Goal: Task Accomplishment & Management: Manage account settings

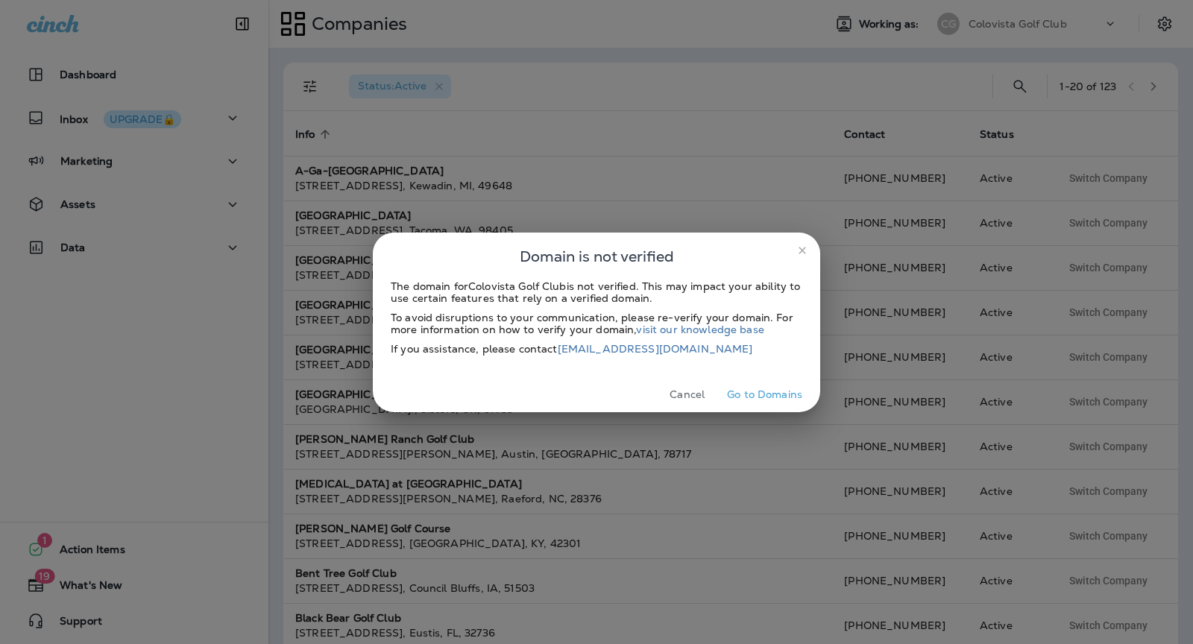
click at [690, 388] on button "Cancel" at bounding box center [687, 394] width 56 height 23
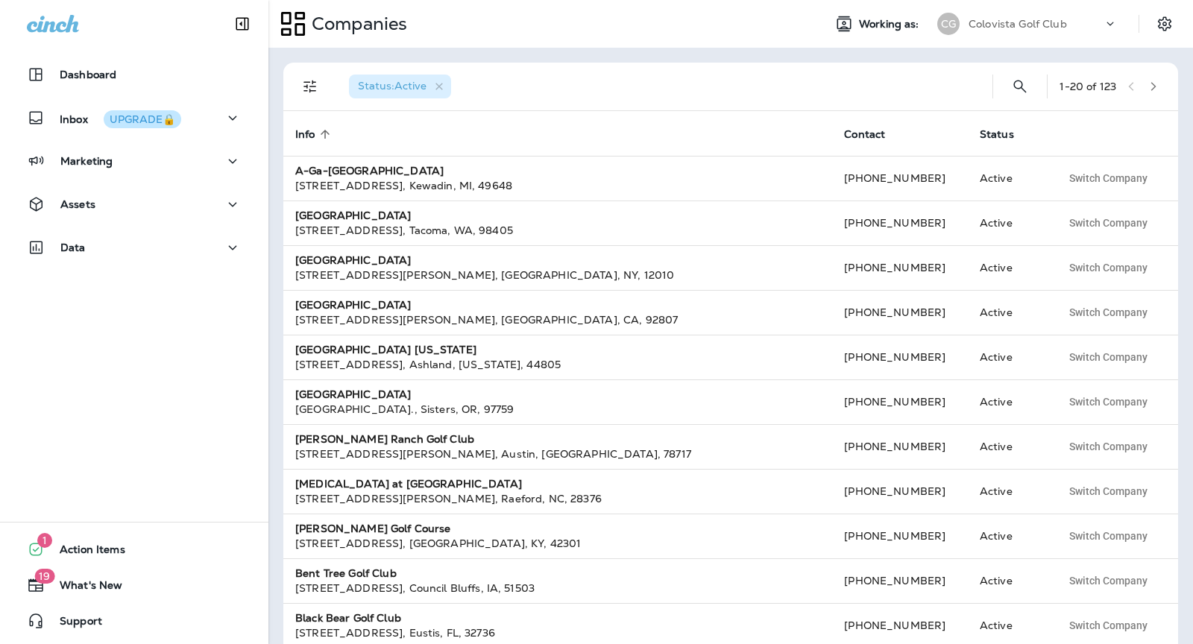
click at [1058, 19] on p "Colovista Golf Club" at bounding box center [1017, 24] width 98 height 12
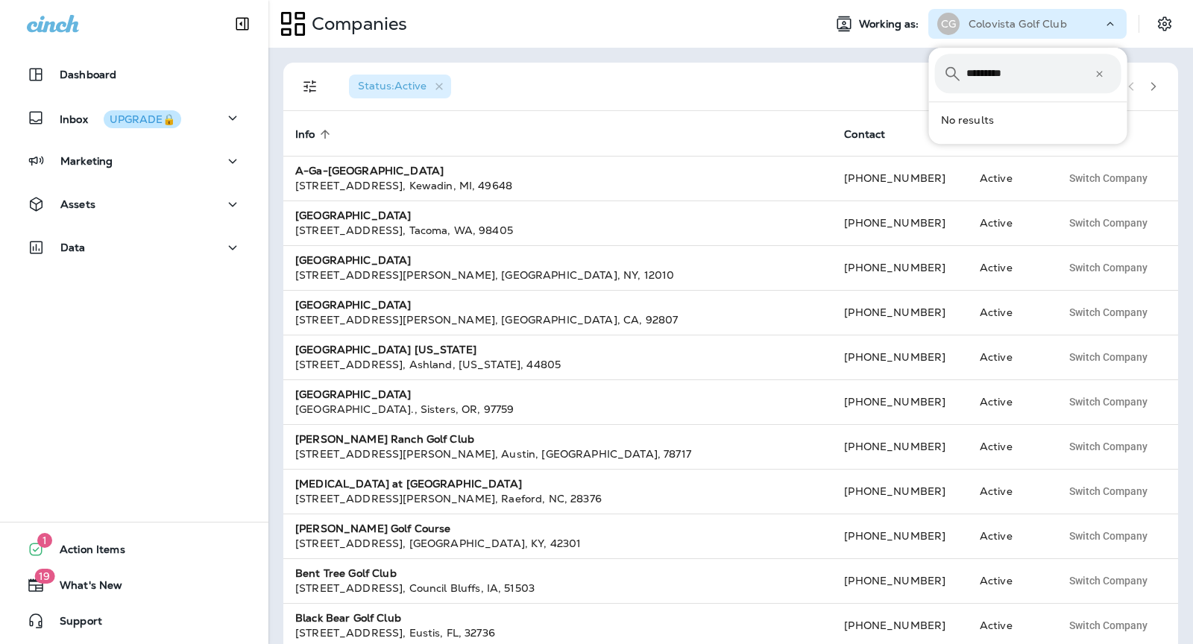
click at [999, 72] on input "*********" at bounding box center [1030, 74] width 128 height 40
type input "**********"
click at [1036, 108] on div "NC NorthShore CC" at bounding box center [990, 119] width 121 height 34
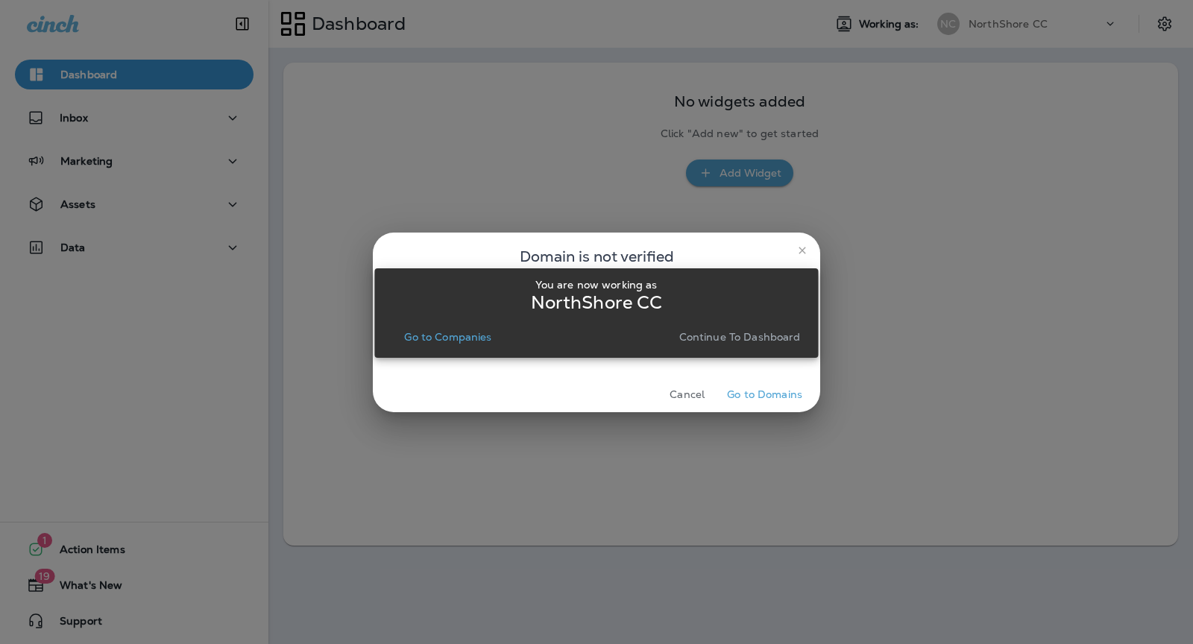
click at [700, 330] on button "Continue to Dashboard" at bounding box center [739, 337] width 133 height 21
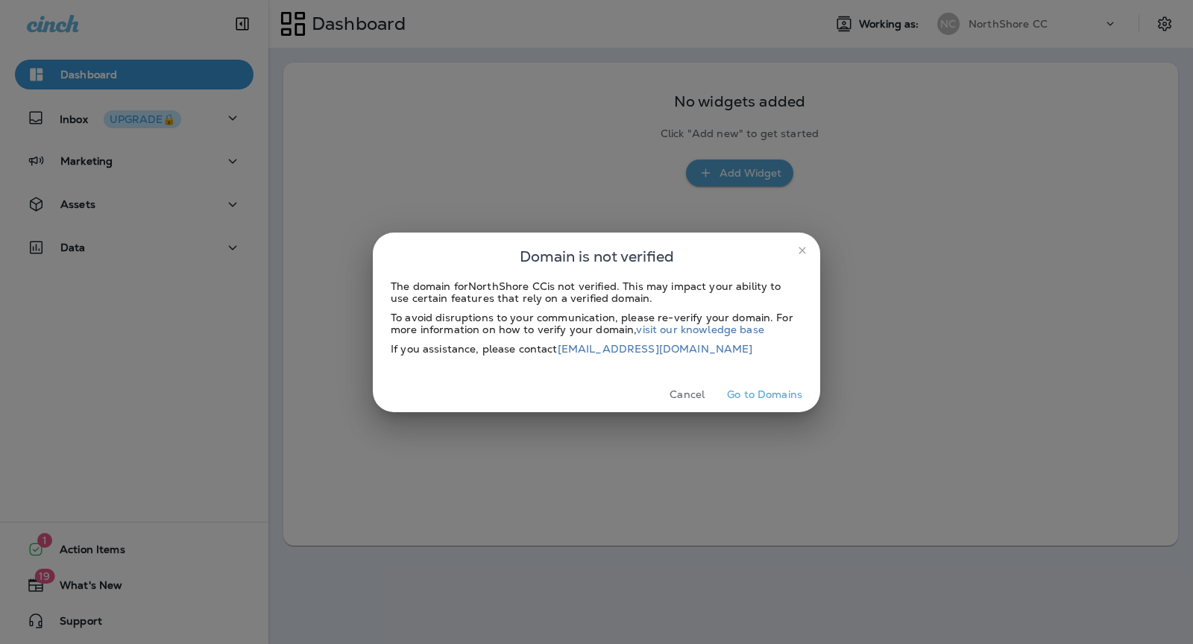
click at [804, 238] on h2 "Domain is not verified" at bounding box center [596, 257] width 447 height 48
click at [805, 249] on icon "close" at bounding box center [802, 251] width 12 height 12
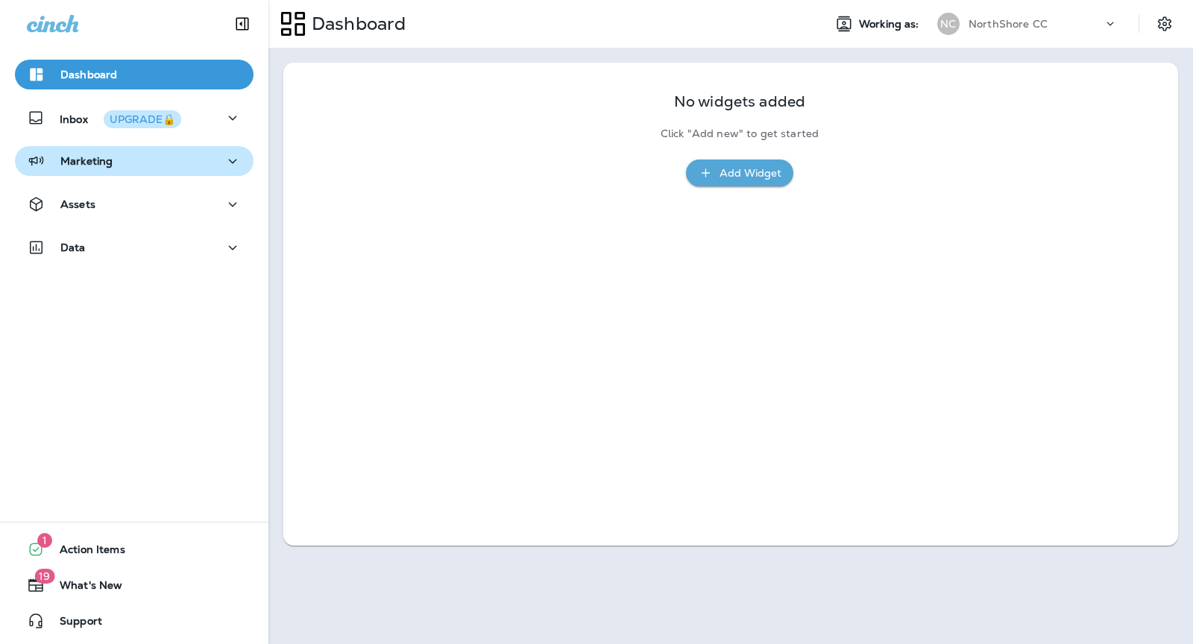
click at [171, 154] on div "Marketing" at bounding box center [134, 161] width 215 height 19
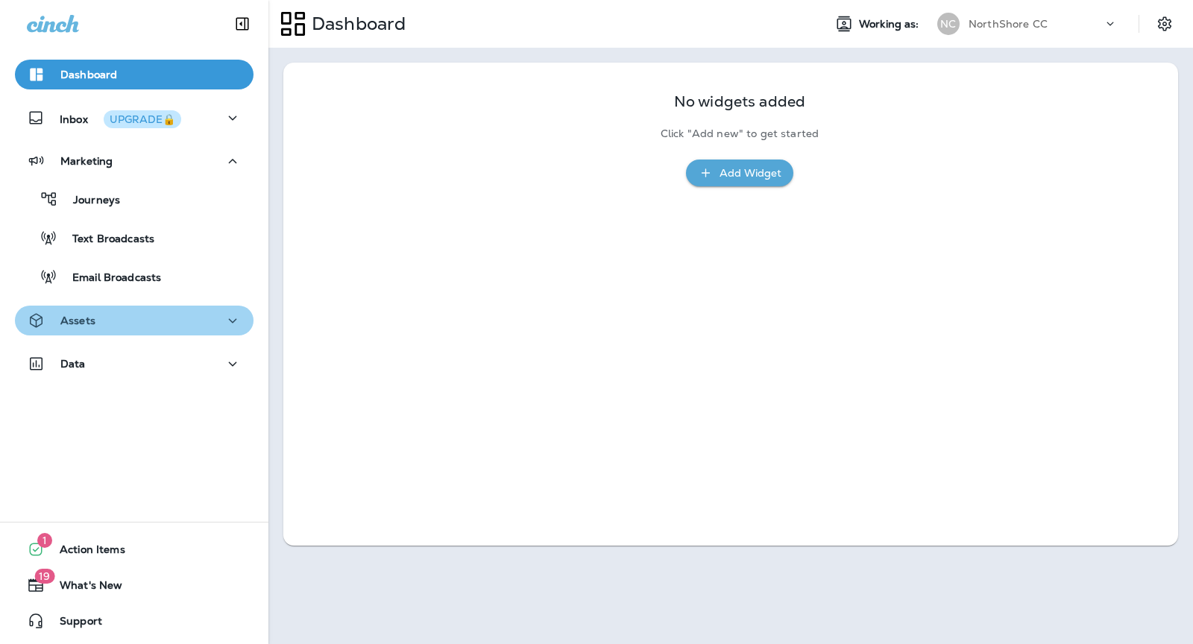
click at [186, 324] on div "Assets" at bounding box center [134, 321] width 215 height 19
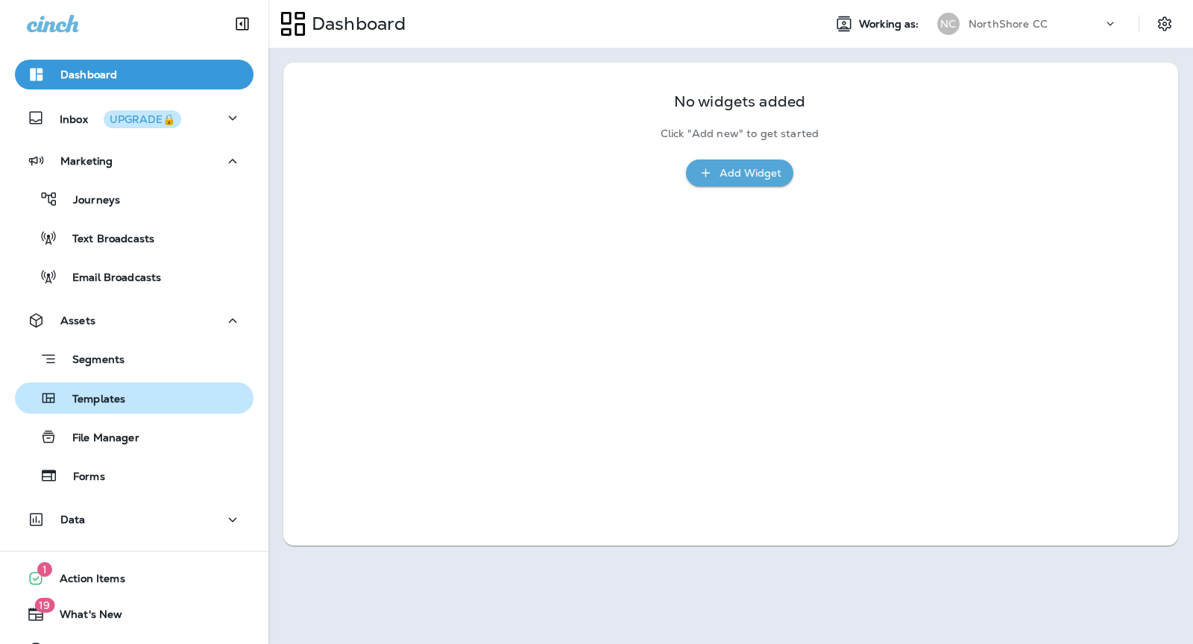
click at [180, 402] on div "Templates" at bounding box center [134, 398] width 227 height 22
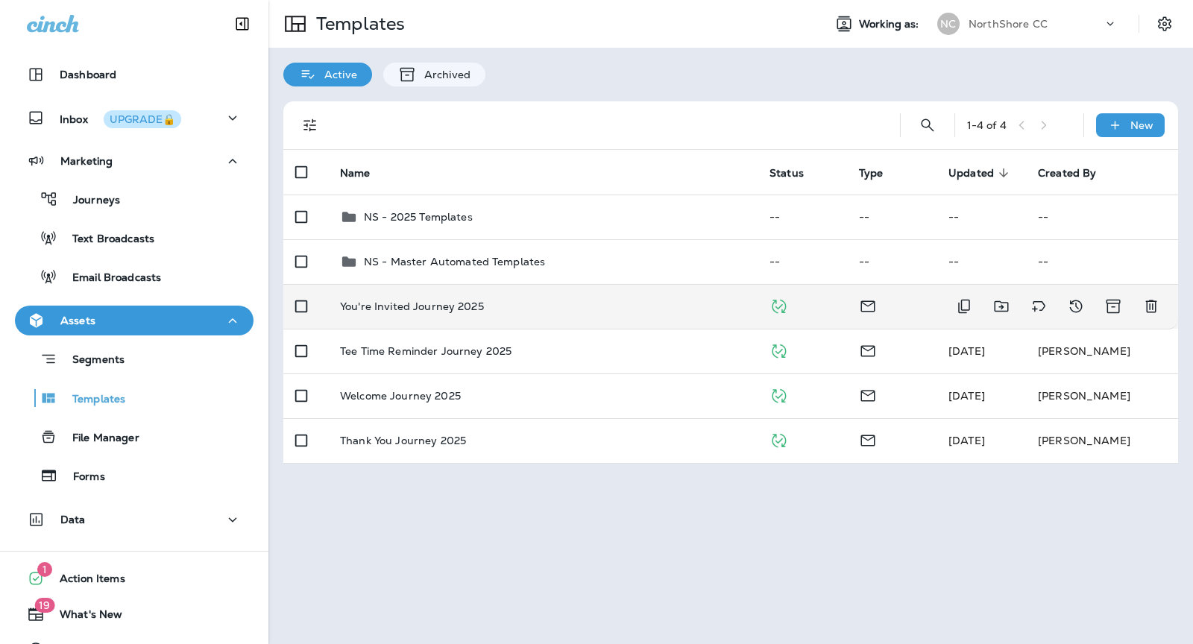
click at [554, 310] on div "You're Invited Journey 2025" at bounding box center [543, 306] width 406 height 12
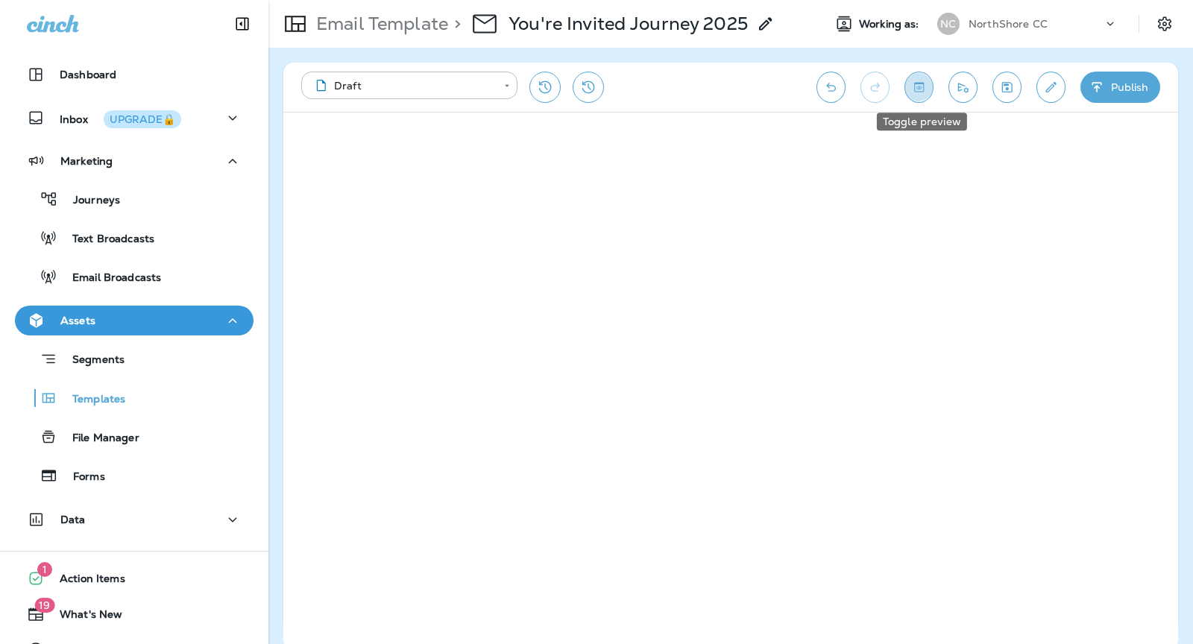
click at [927, 89] on icon "Toggle preview" at bounding box center [919, 87] width 16 height 15
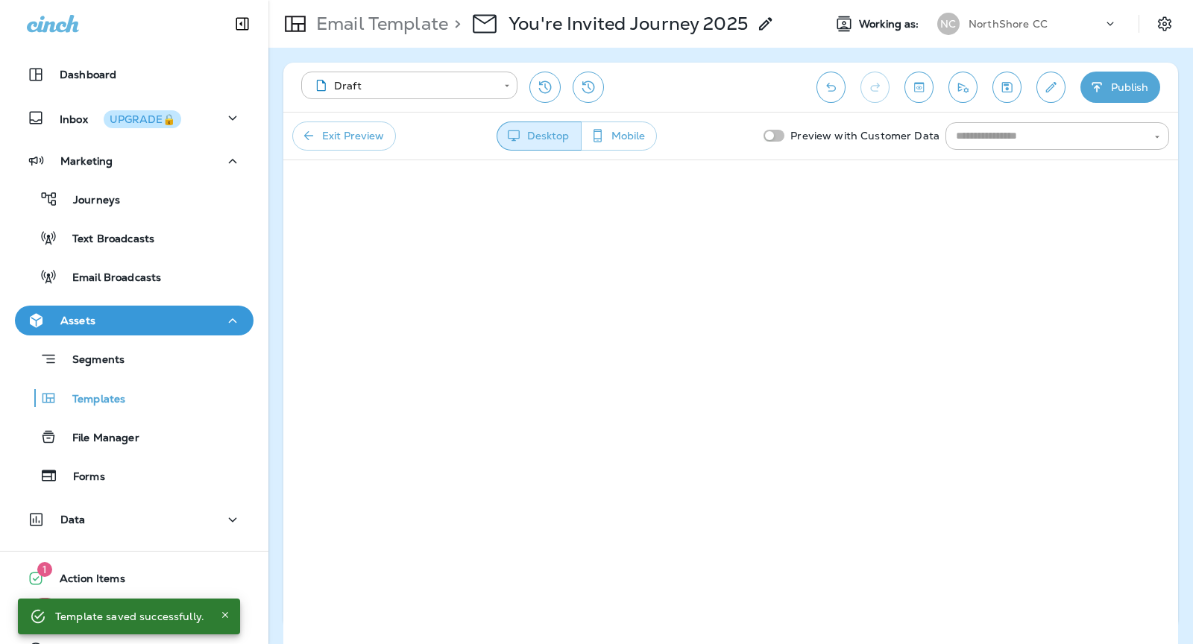
click at [356, 137] on button "Exit Preview" at bounding box center [344, 136] width 104 height 29
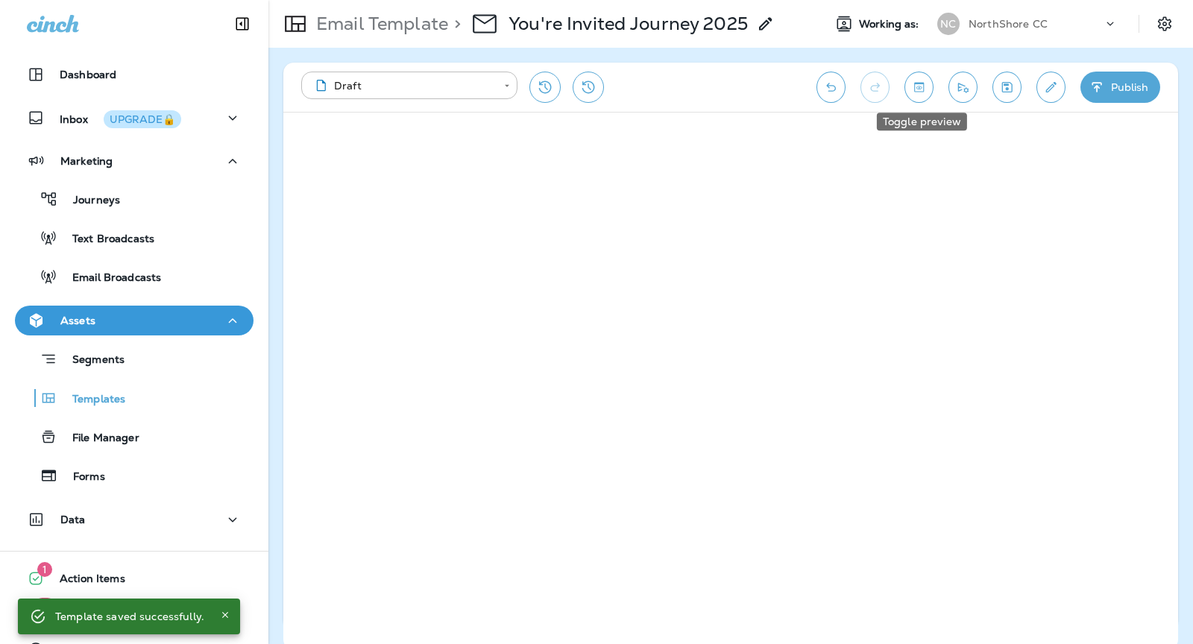
click at [924, 86] on icon "Toggle preview" at bounding box center [919, 87] width 10 height 10
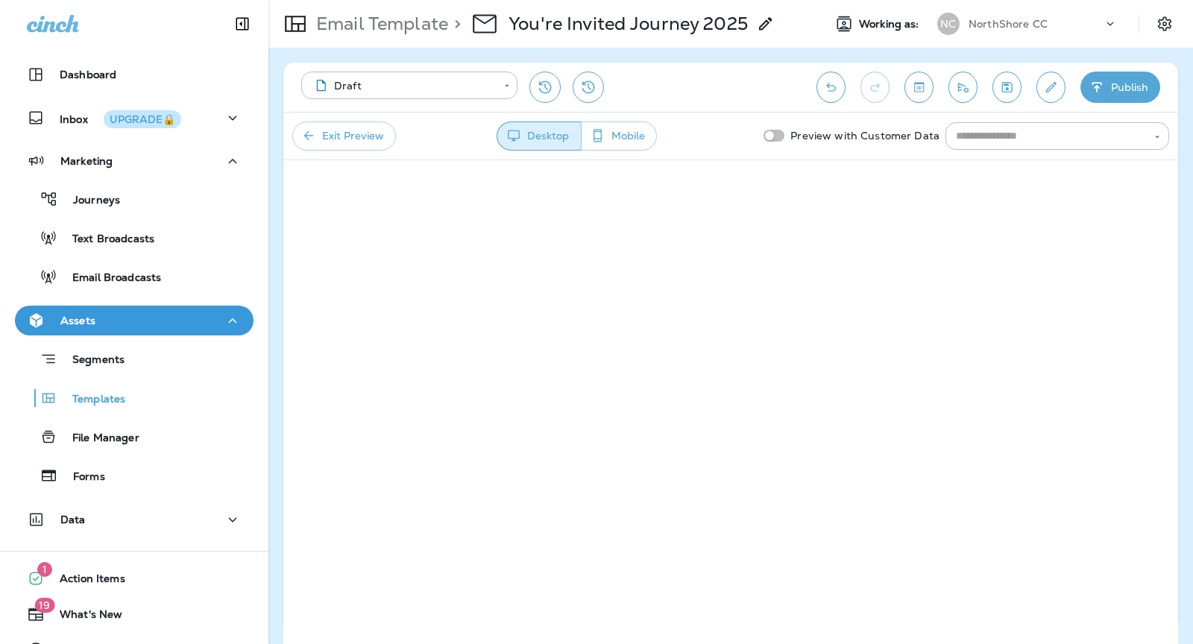
click at [379, 133] on button "Exit Preview" at bounding box center [344, 136] width 104 height 29
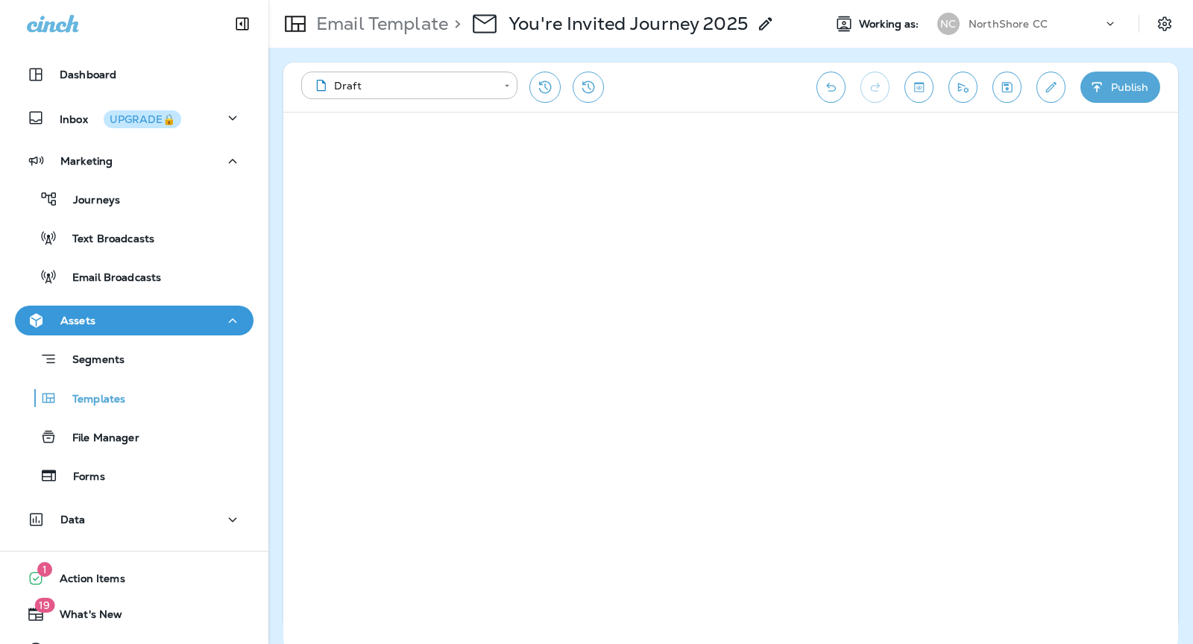
click at [1129, 90] on button "Publish" at bounding box center [1120, 87] width 80 height 31
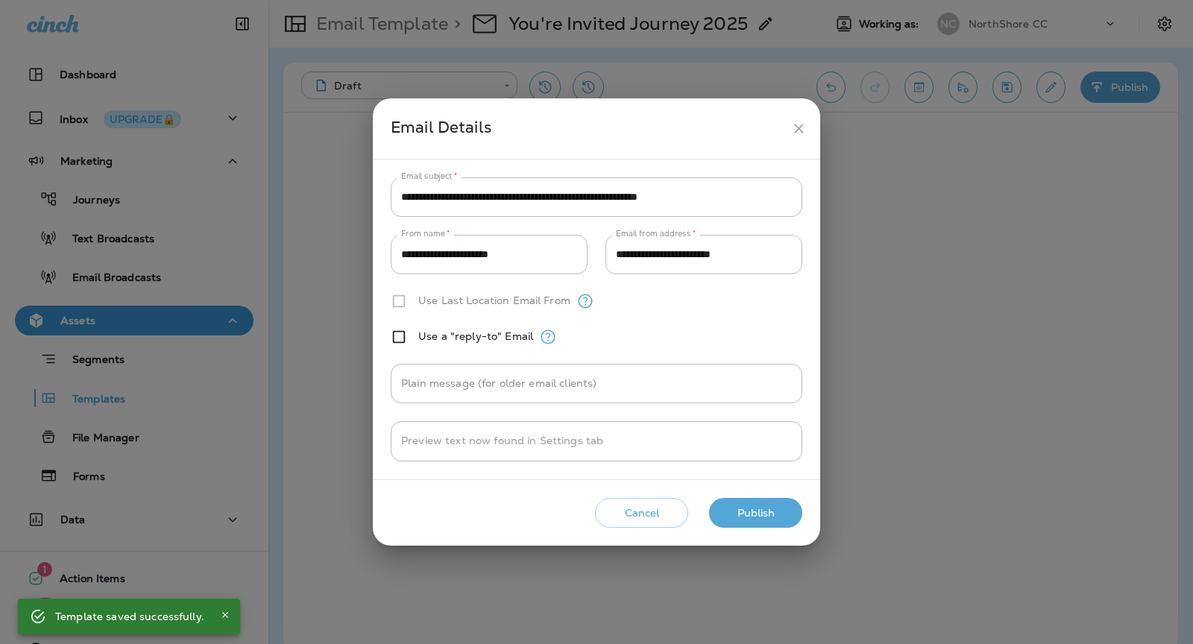
click at [784, 516] on button "Publish" at bounding box center [755, 513] width 93 height 31
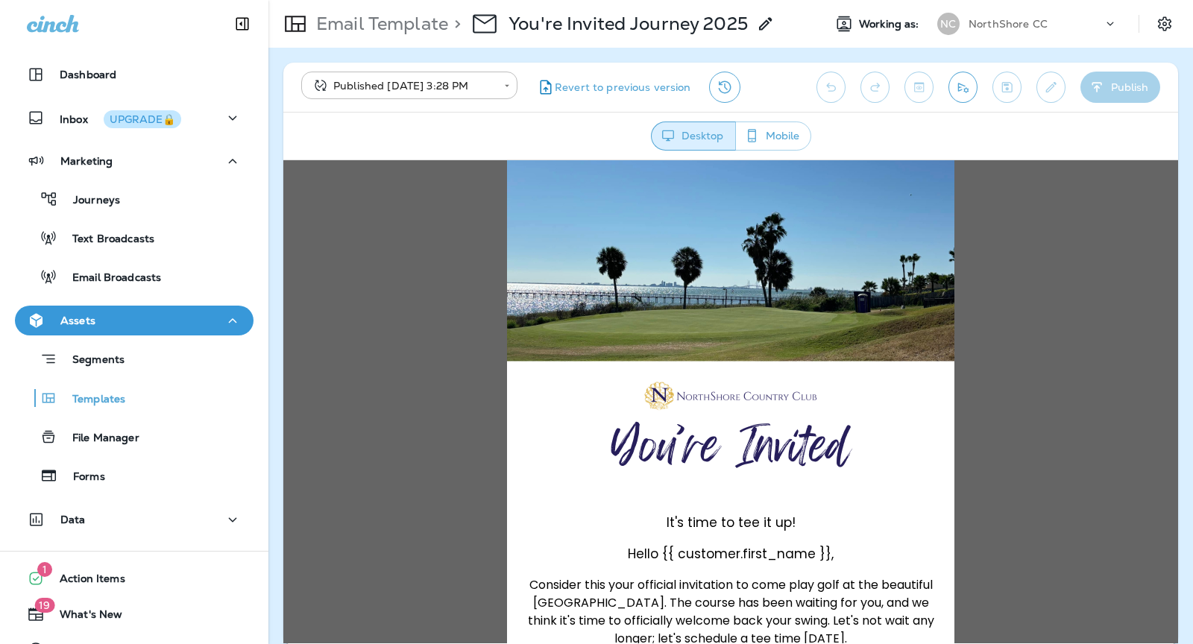
click at [994, 101] on div "**********" at bounding box center [730, 87] width 895 height 49
click at [971, 94] on icon "Send test email" at bounding box center [963, 87] width 16 height 15
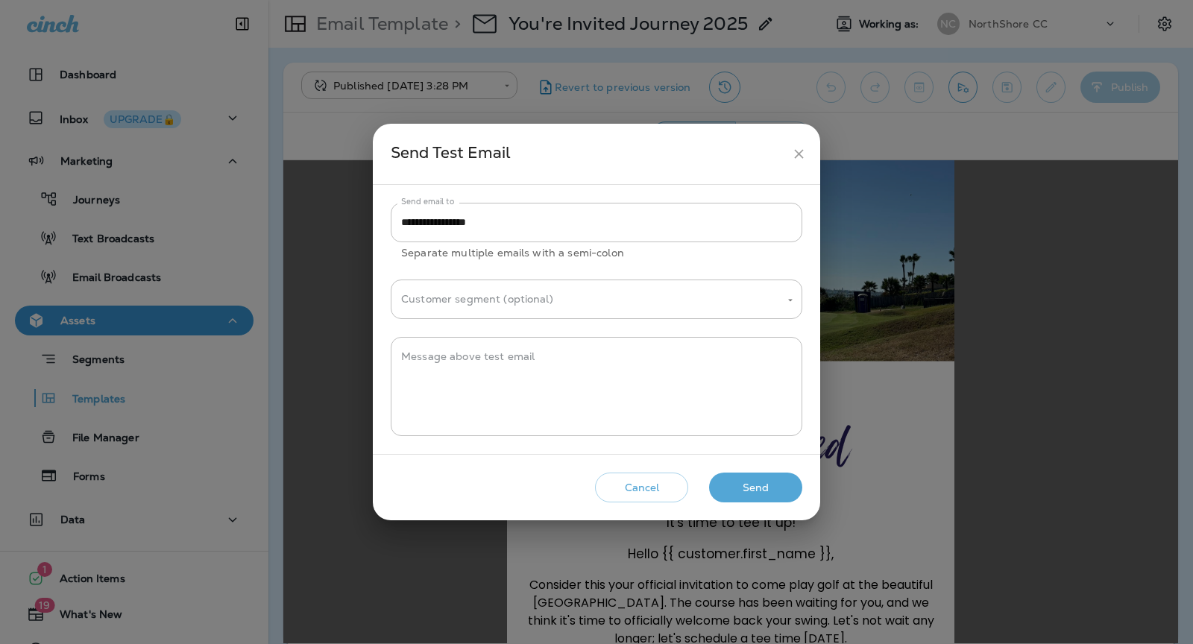
click at [756, 488] on button "Send" at bounding box center [755, 488] width 93 height 31
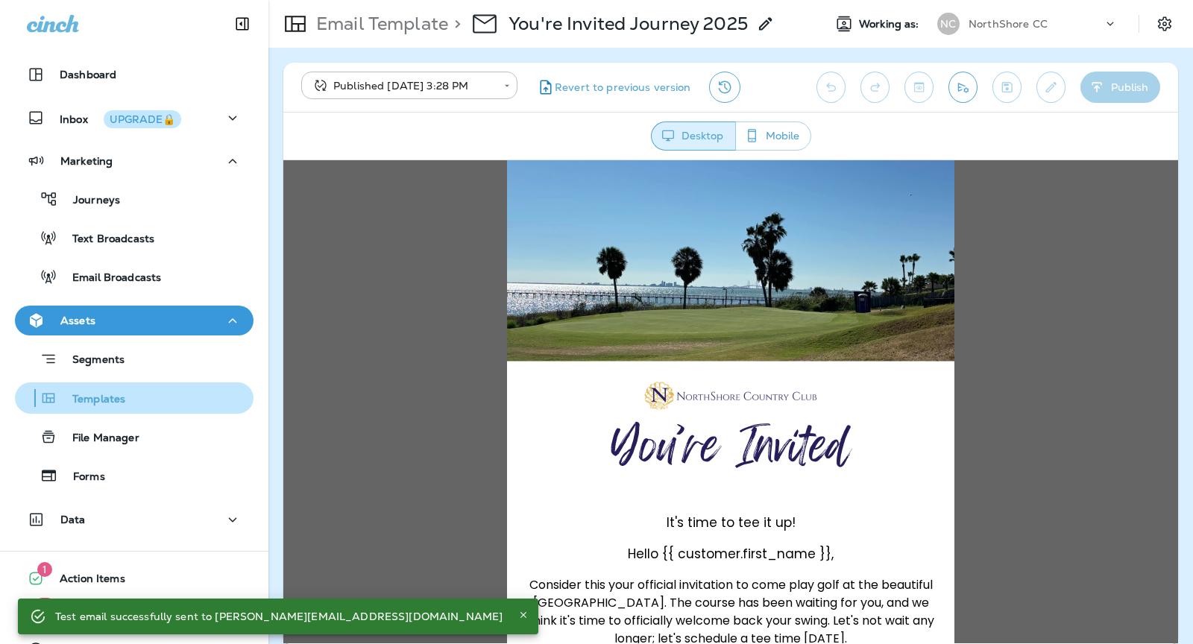
click at [134, 405] on div "Templates" at bounding box center [134, 398] width 227 height 22
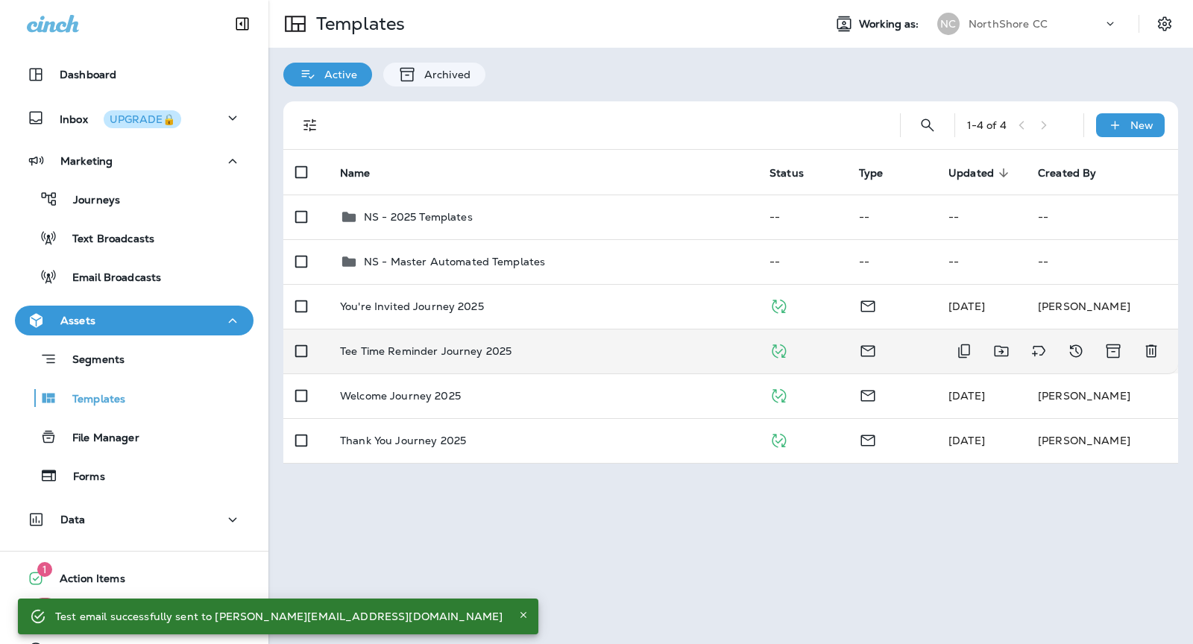
click at [649, 344] on td "Tee Time Reminder Journey 2025" at bounding box center [542, 351] width 429 height 45
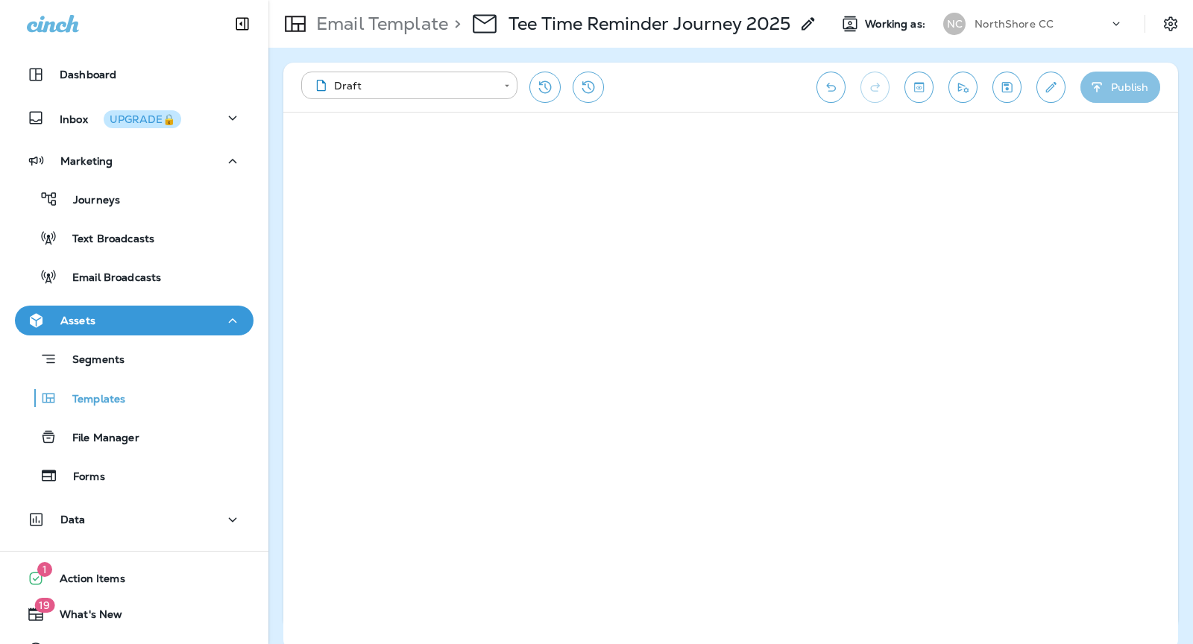
click at [1118, 92] on button "Publish" at bounding box center [1120, 87] width 80 height 31
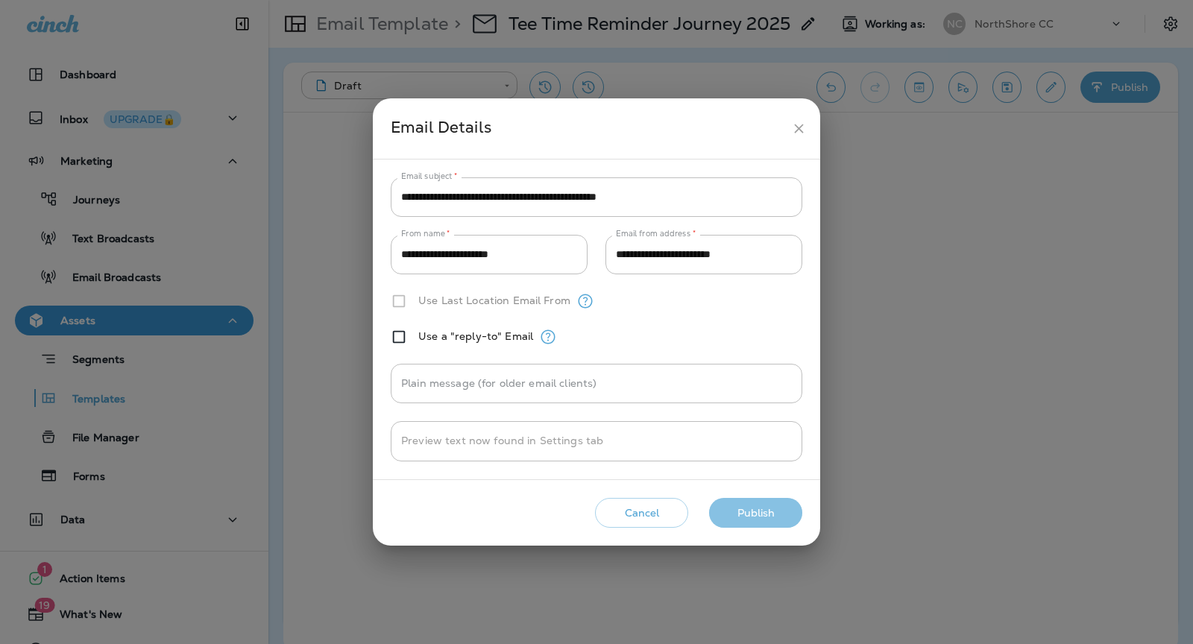
click at [764, 508] on button "Publish" at bounding box center [755, 513] width 93 height 31
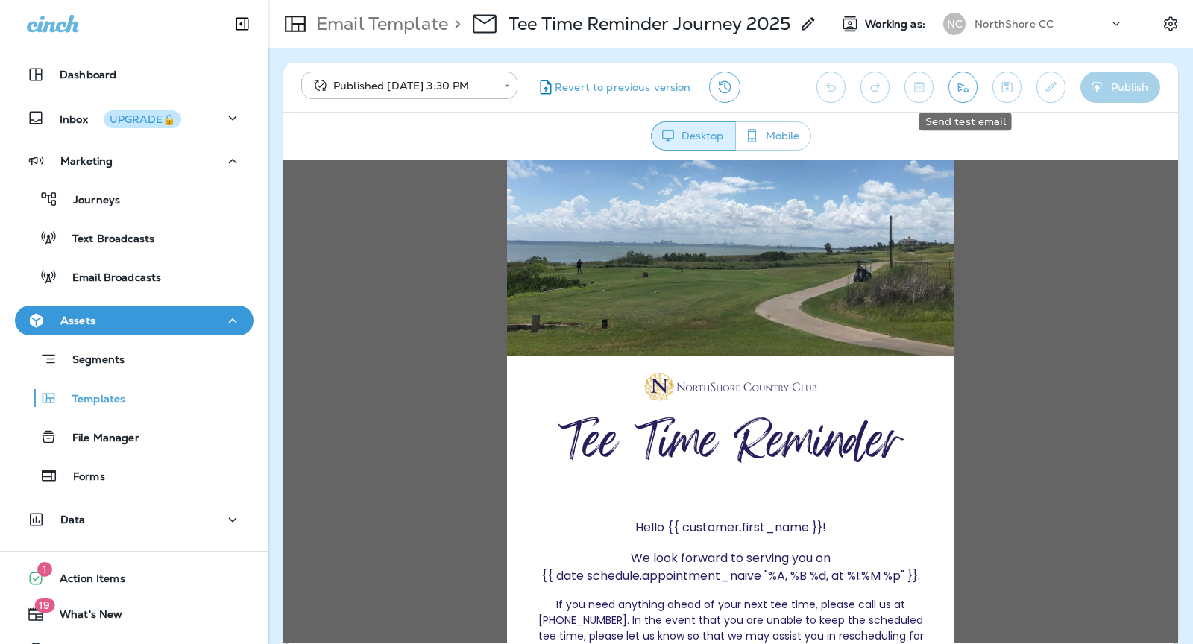
click at [964, 78] on button "Send test email" at bounding box center [962, 87] width 29 height 31
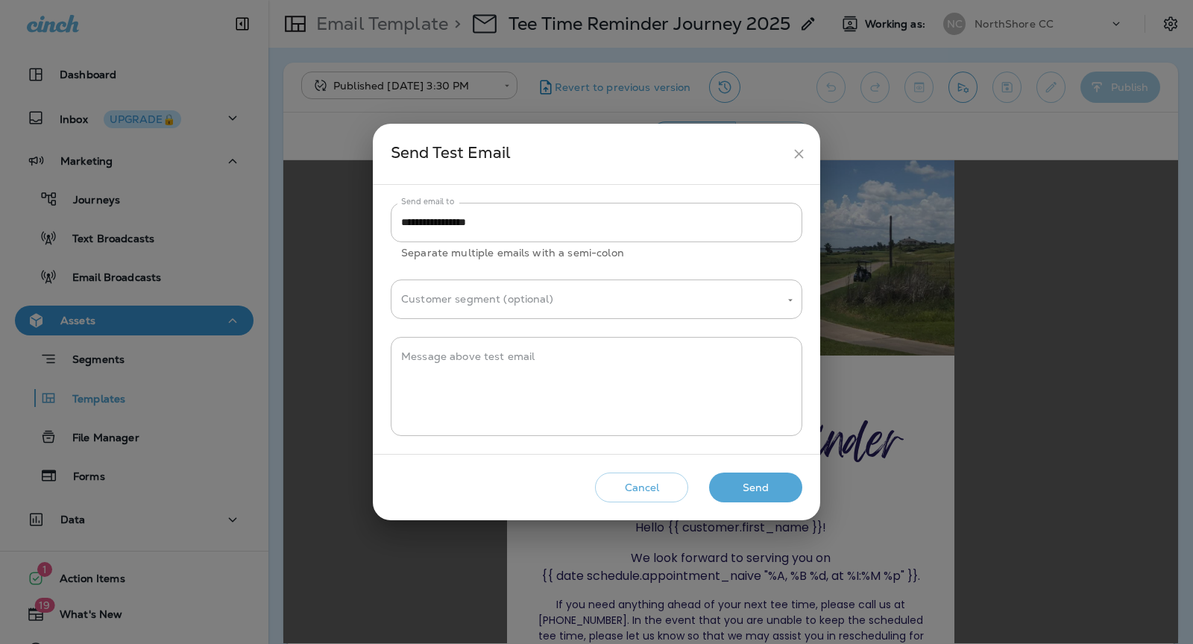
click at [766, 487] on button "Send" at bounding box center [755, 488] width 93 height 31
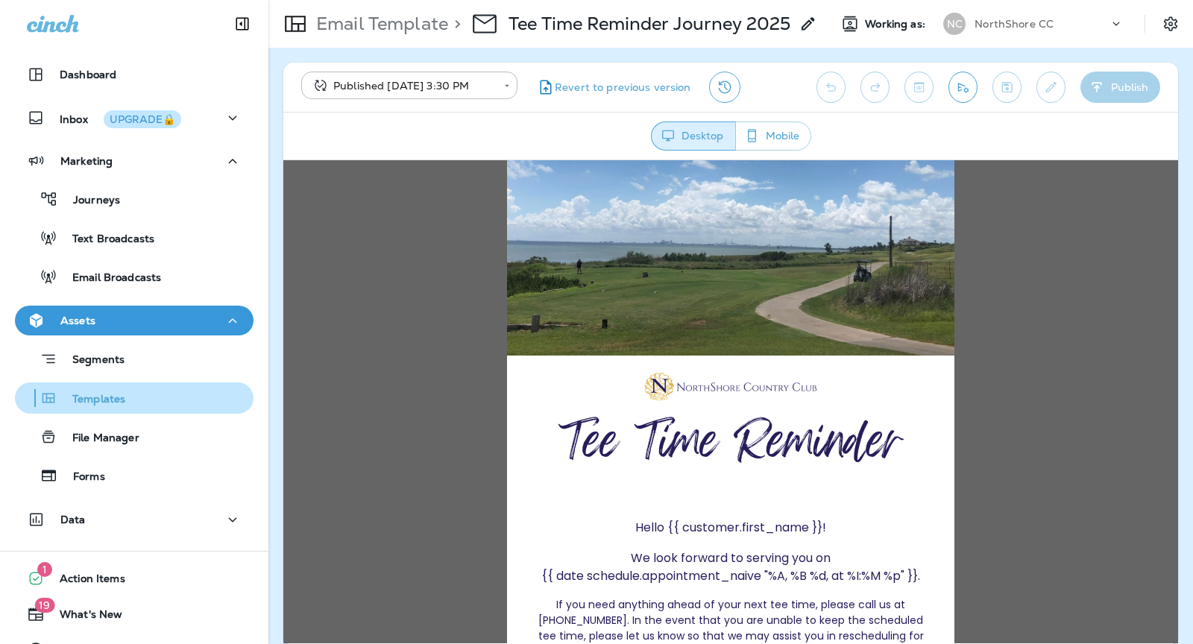
click at [112, 396] on p "Templates" at bounding box center [91, 400] width 68 height 14
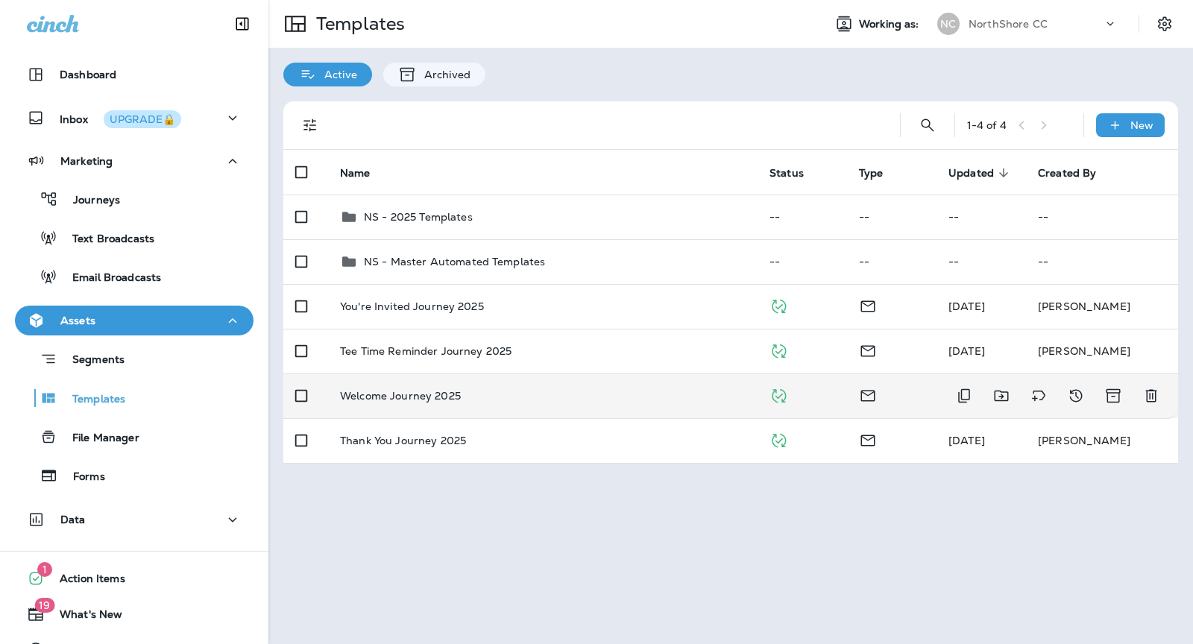
click at [529, 381] on td "Welcome Journey 2025" at bounding box center [542, 396] width 429 height 45
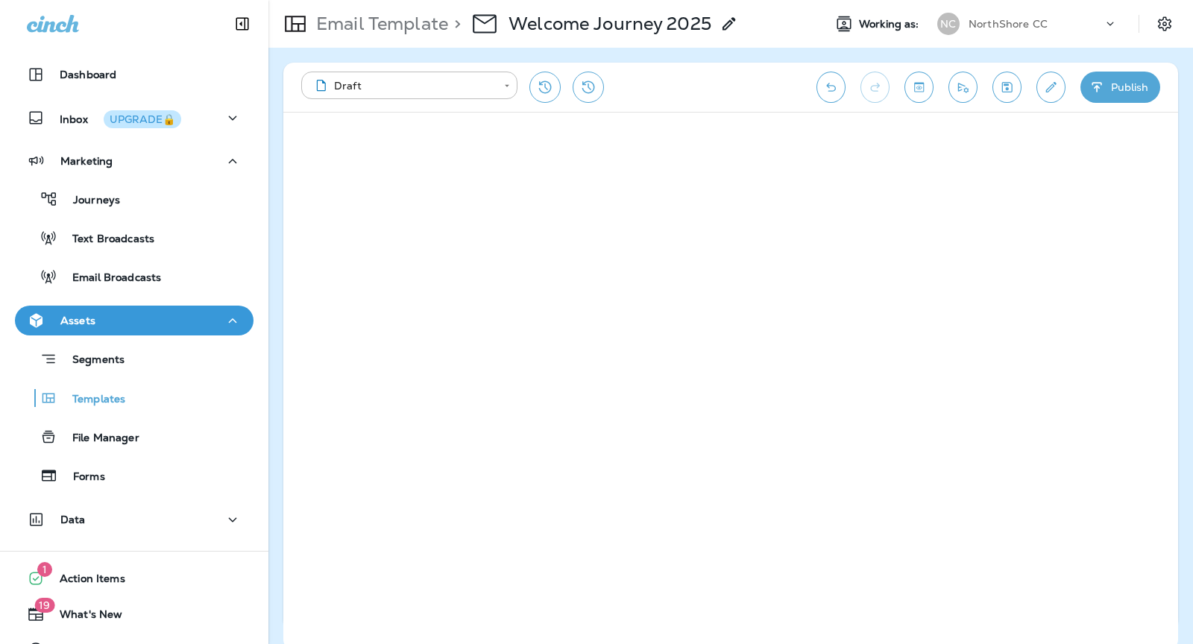
click at [1100, 83] on icon "button" at bounding box center [1096, 87] width 10 height 10
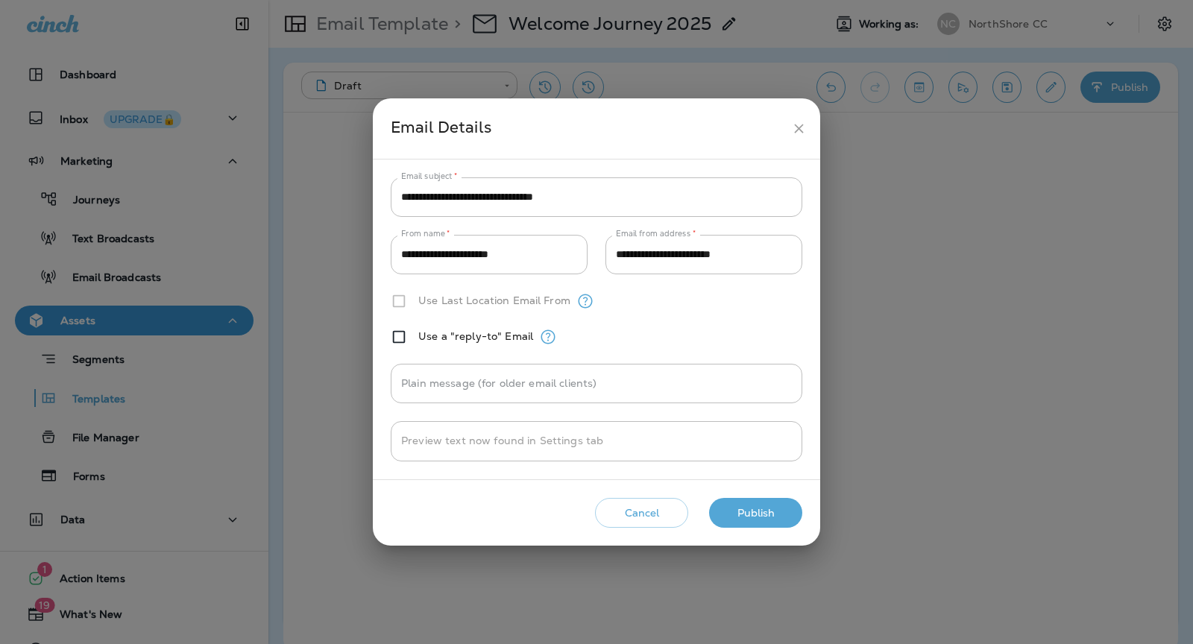
click at [755, 510] on button "Publish" at bounding box center [755, 513] width 93 height 31
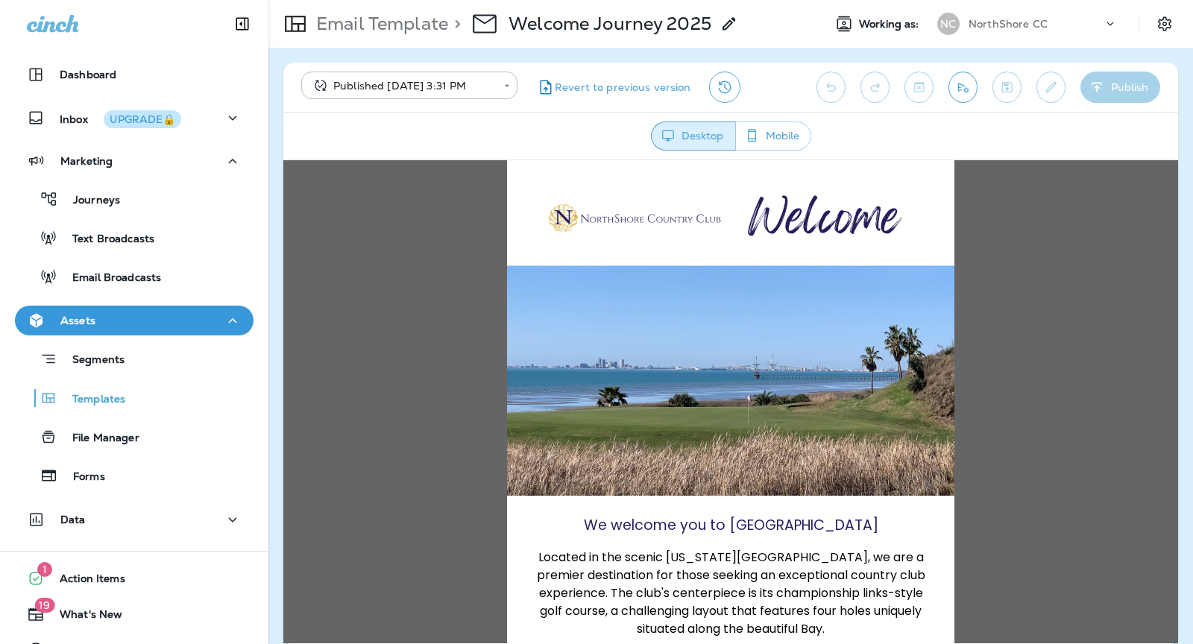
click at [962, 80] on icon "Send test email" at bounding box center [963, 87] width 16 height 15
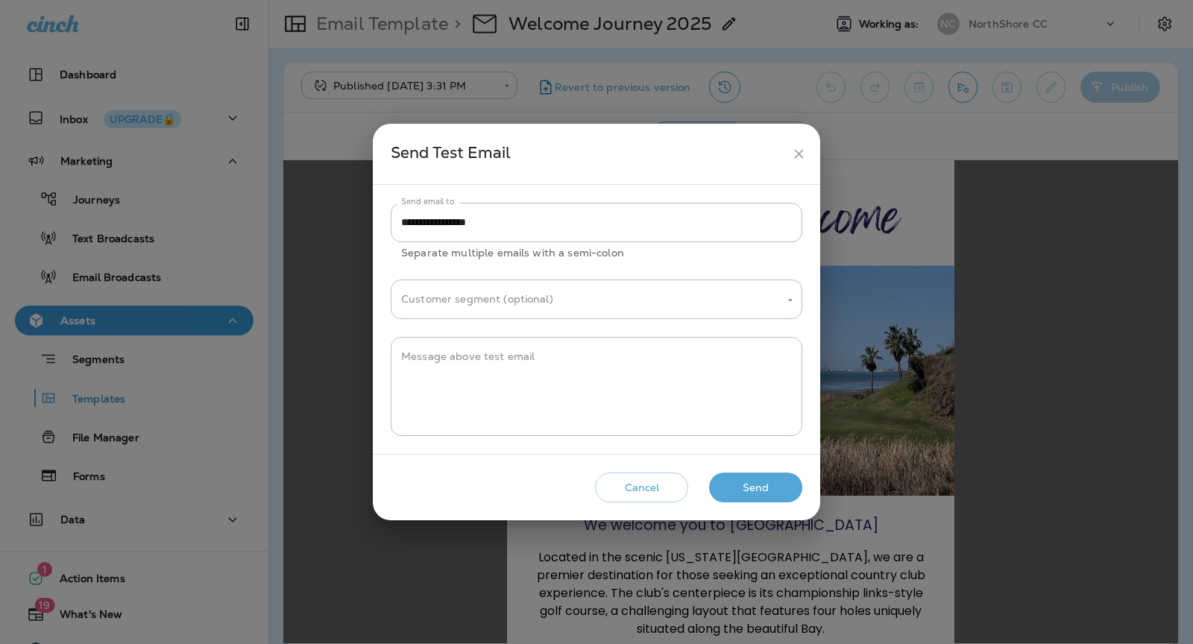
click at [763, 484] on button "Send" at bounding box center [755, 488] width 93 height 31
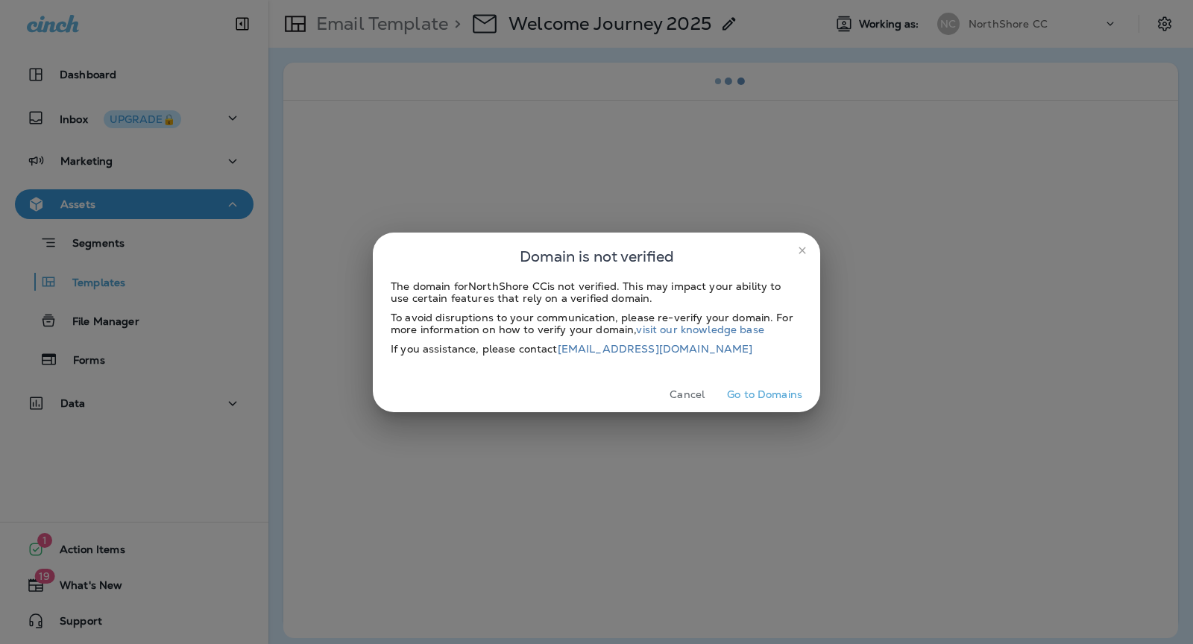
click at [801, 248] on icon "close" at bounding box center [801, 250] width 7 height 7
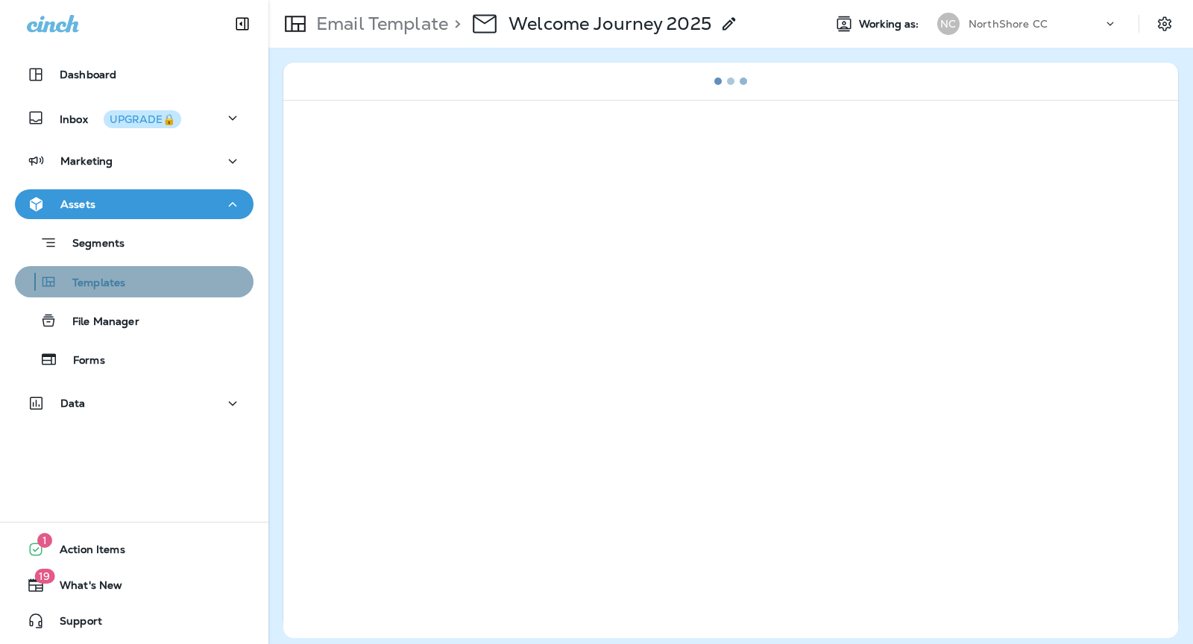
click at [160, 286] on div "Templates" at bounding box center [134, 282] width 227 height 22
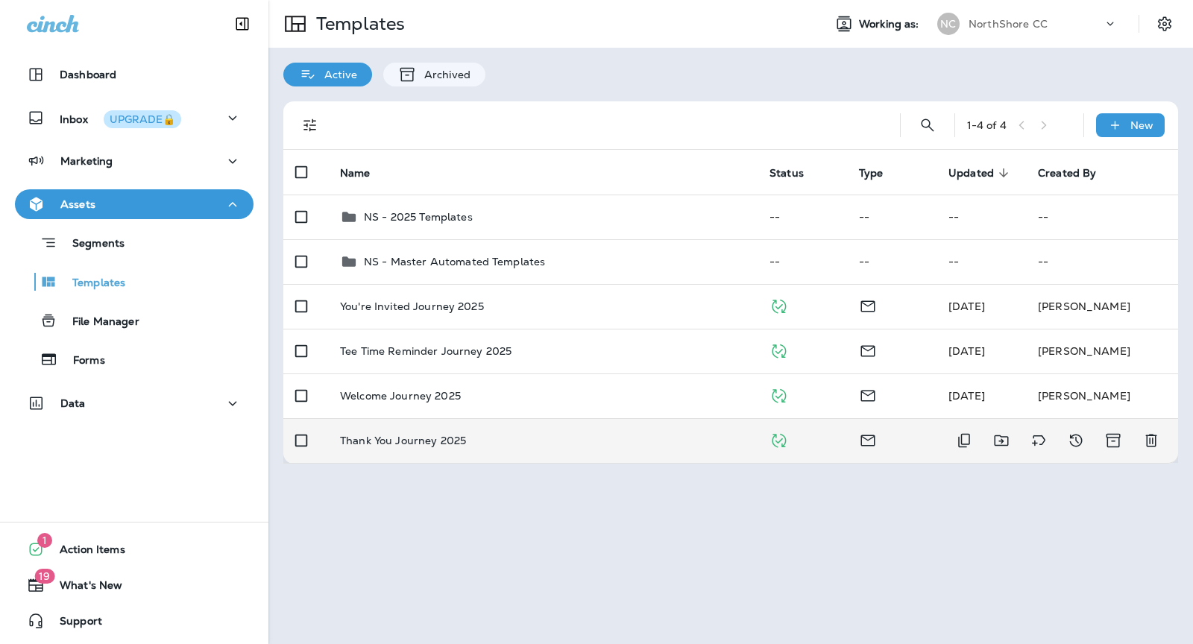
click at [491, 449] on td "Thank You Journey 2025" at bounding box center [542, 440] width 429 height 45
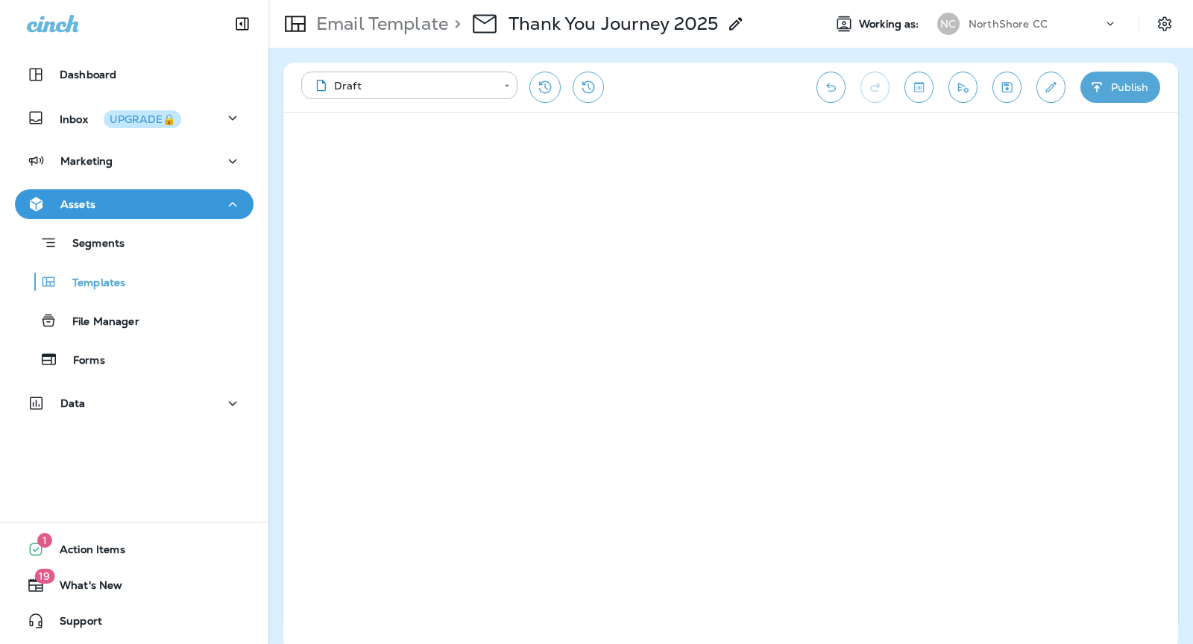
click at [1042, 89] on button "Edit details" at bounding box center [1050, 87] width 29 height 31
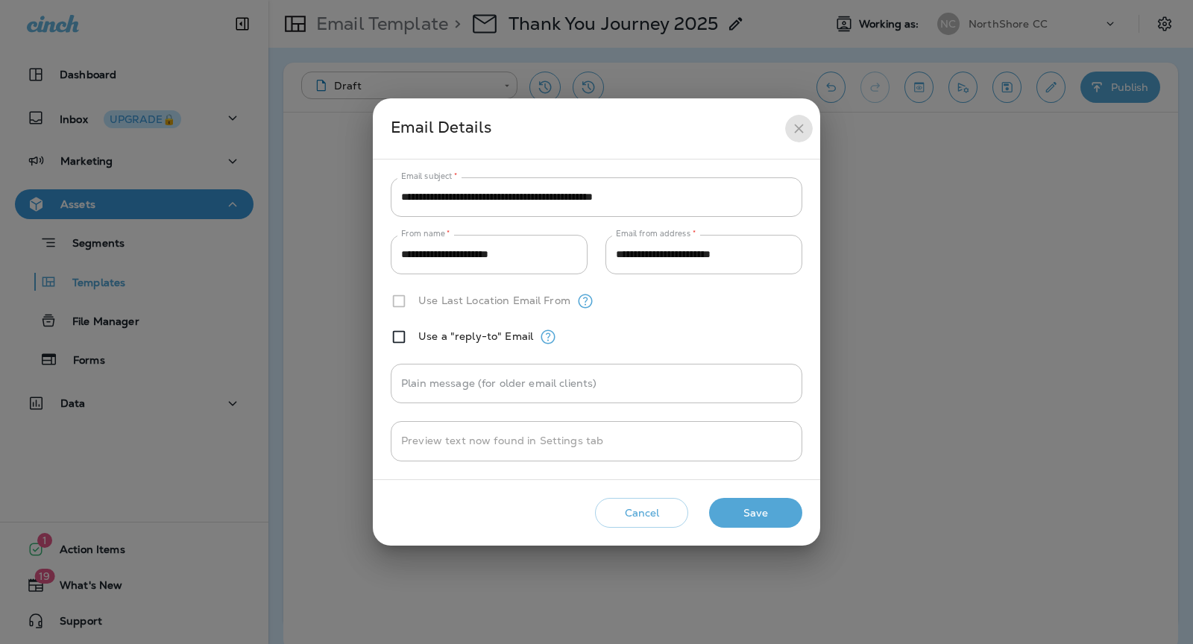
click at [791, 122] on icon "close" at bounding box center [799, 129] width 16 height 16
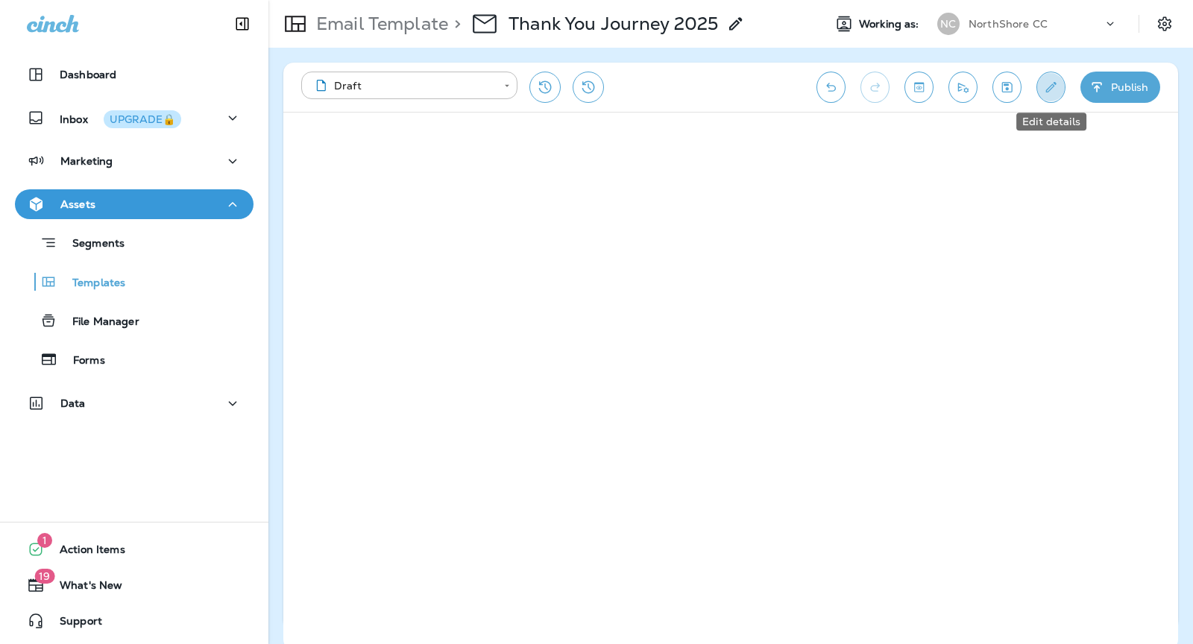
click at [1043, 86] on icon "Edit details" at bounding box center [1051, 87] width 16 height 15
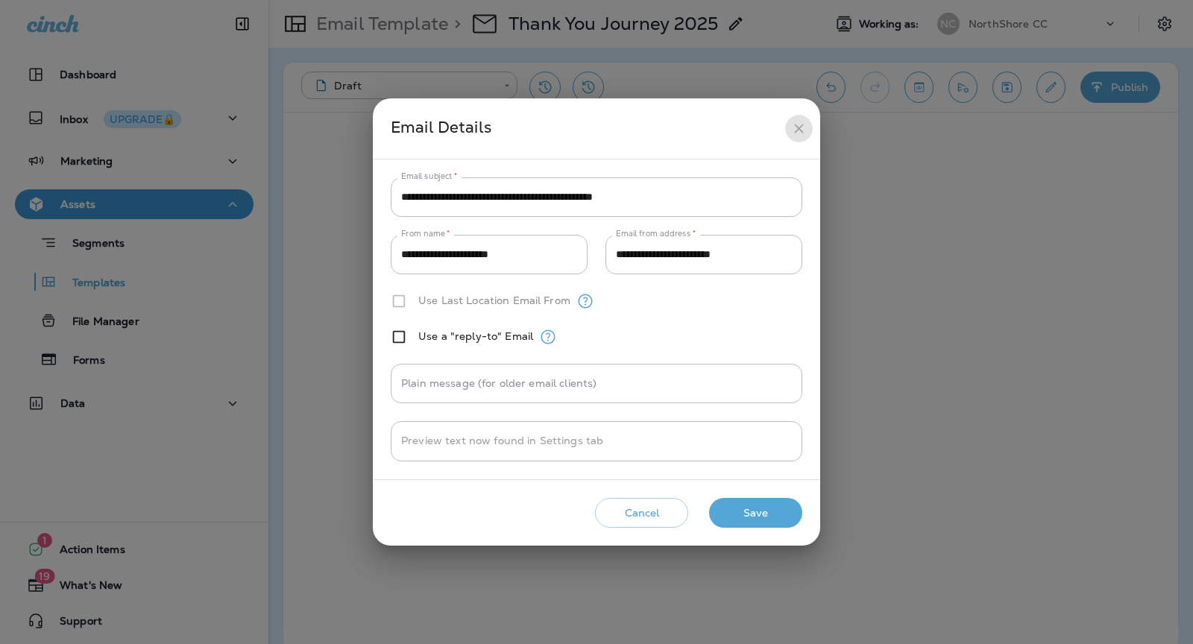
click at [788, 126] on button "close" at bounding box center [799, 129] width 28 height 28
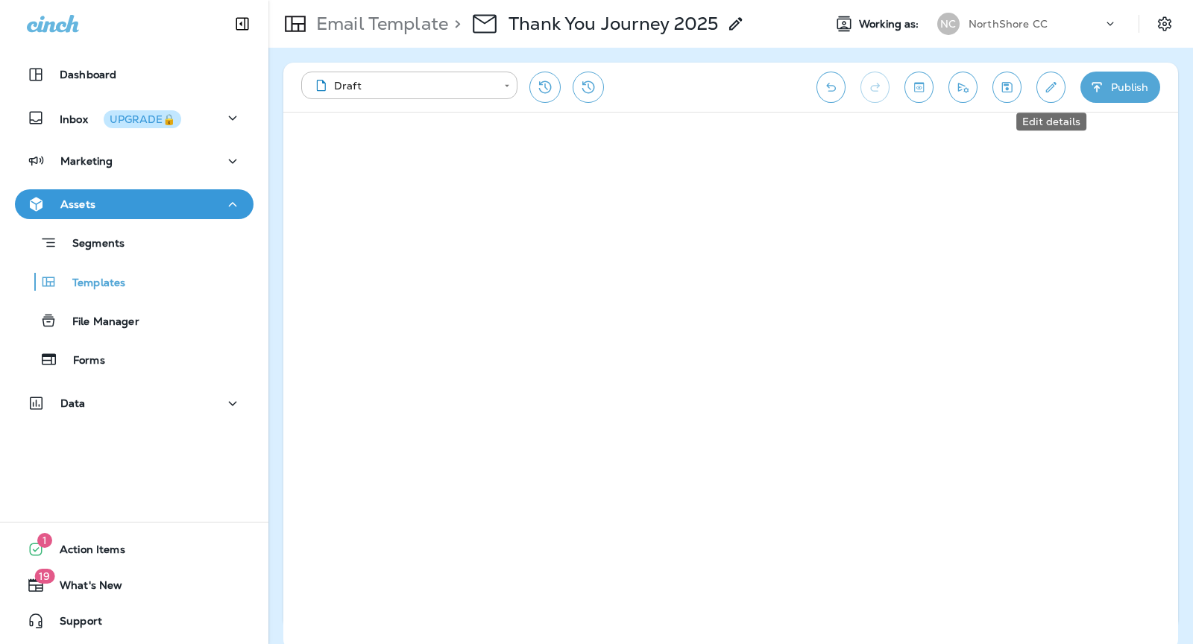
click at [1052, 94] on icon "Edit details" at bounding box center [1051, 87] width 16 height 15
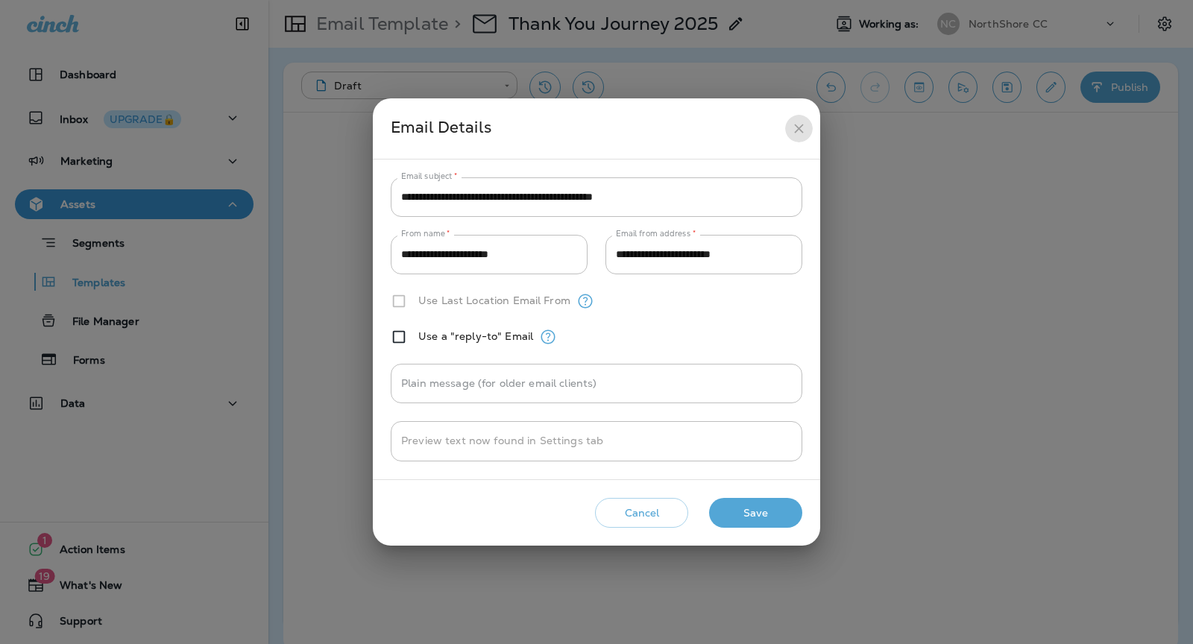
click at [798, 132] on icon "close" at bounding box center [799, 129] width 16 height 16
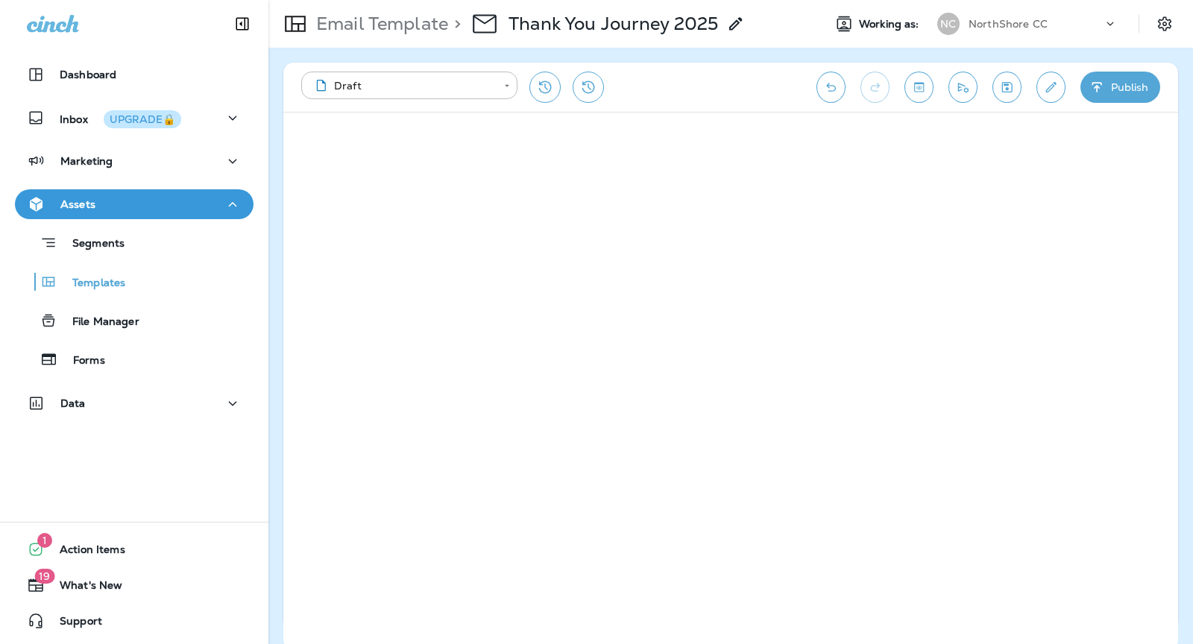
click at [1095, 87] on icon "button" at bounding box center [1096, 87] width 10 height 10
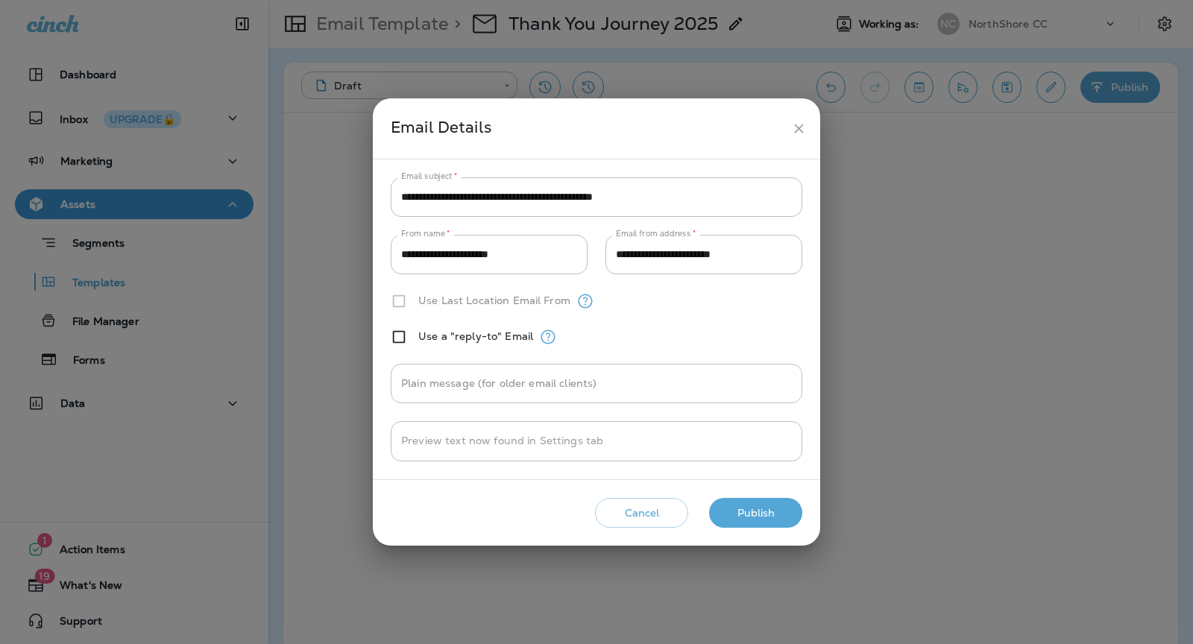
click at [754, 508] on button "Publish" at bounding box center [755, 513] width 93 height 31
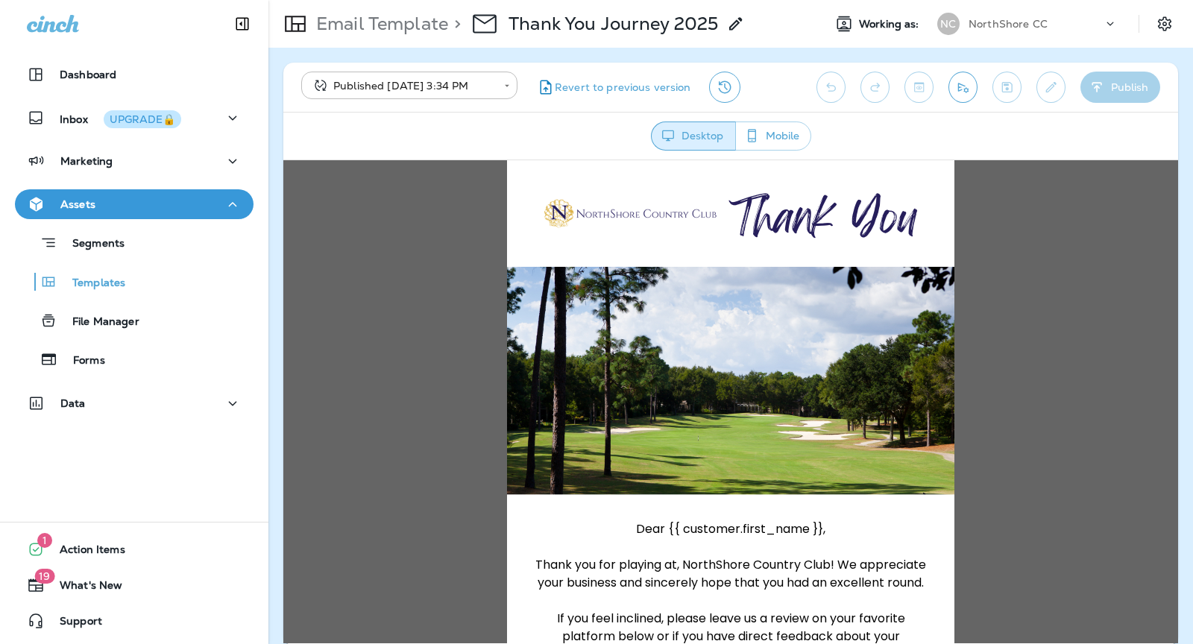
click at [957, 84] on icon "Send test email" at bounding box center [963, 87] width 16 height 15
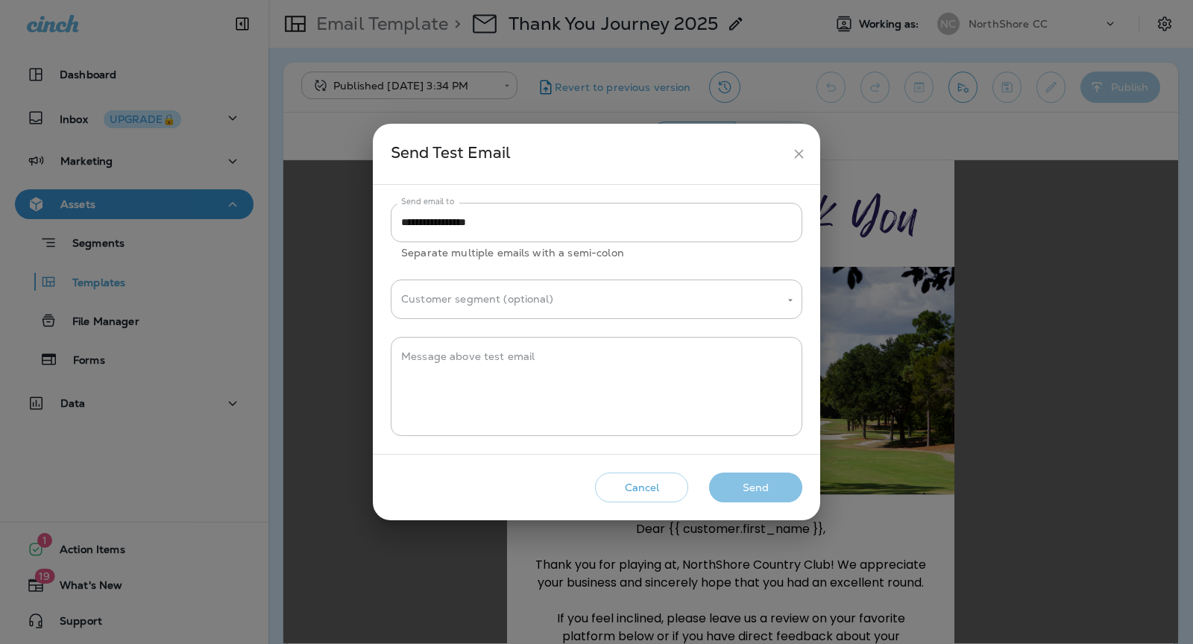
click at [759, 490] on button "Send" at bounding box center [755, 488] width 93 height 31
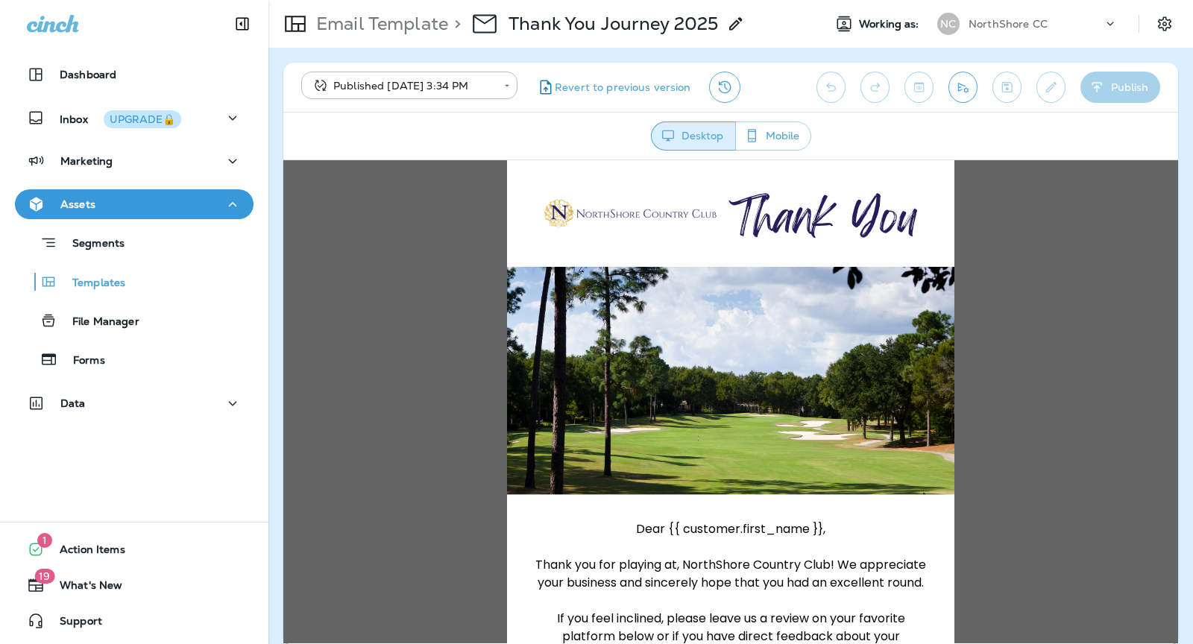
click at [115, 265] on div "Segments Templates File Manager Forms" at bounding box center [134, 297] width 239 height 156
click at [113, 283] on p "Templates" at bounding box center [91, 284] width 68 height 14
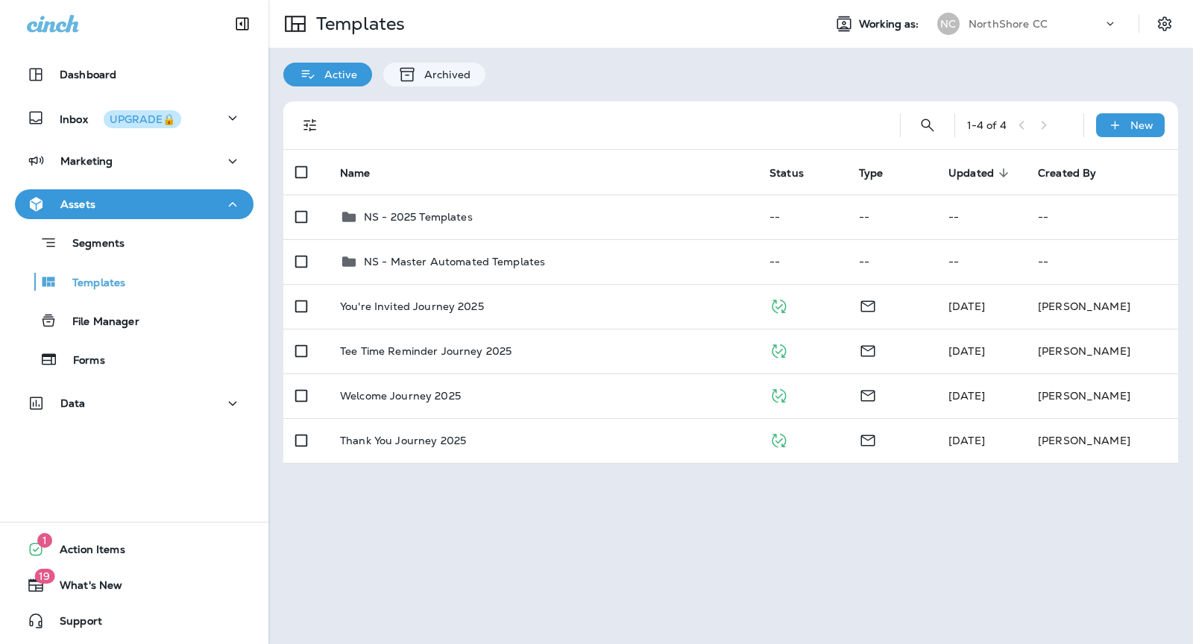
click at [1003, 12] on div "NC NorthShore CC" at bounding box center [1027, 24] width 198 height 30
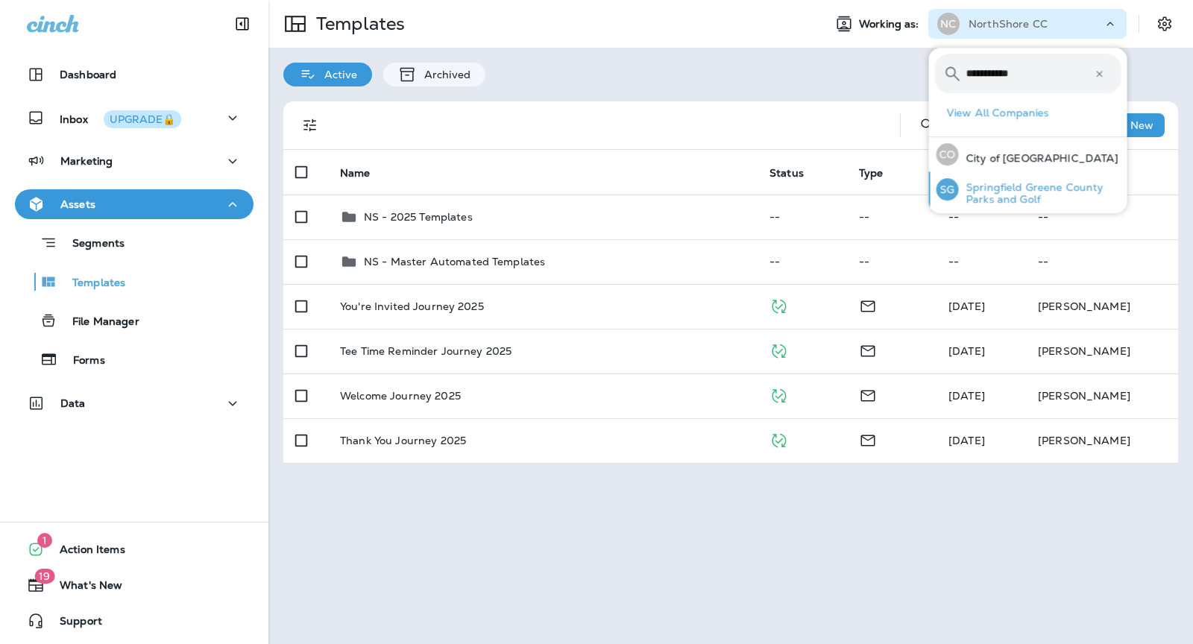
type input "**********"
click at [1012, 197] on p "Springfield Greene County Parks and Golf" at bounding box center [1040, 193] width 163 height 24
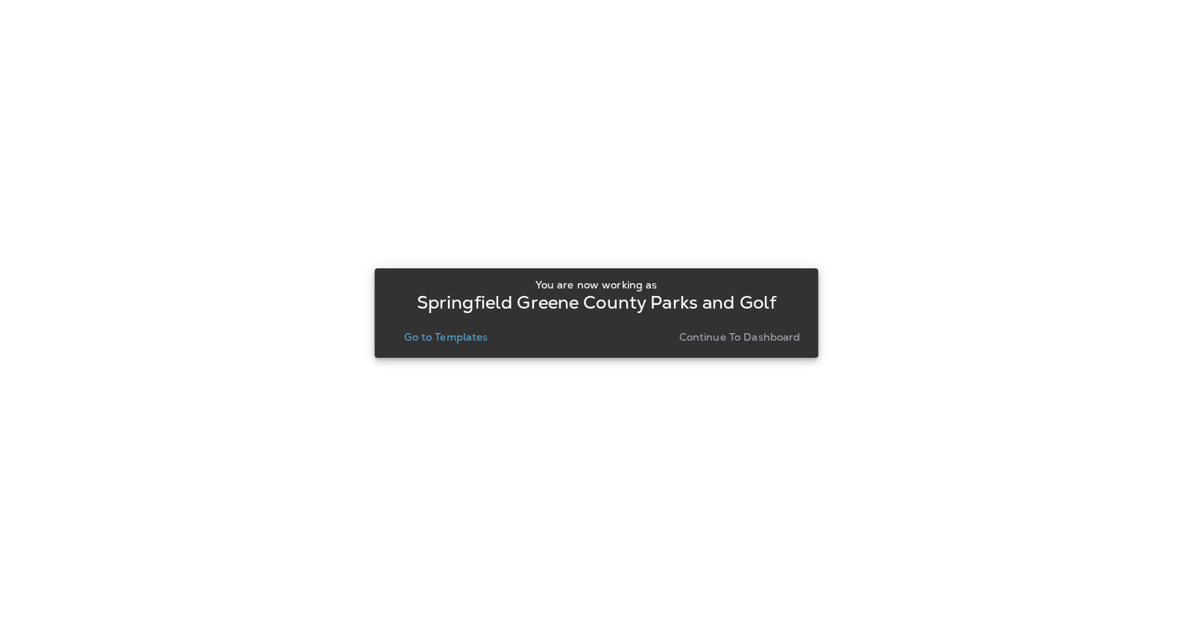
click at [743, 339] on p "Continue to Dashboard" at bounding box center [740, 337] width 122 height 12
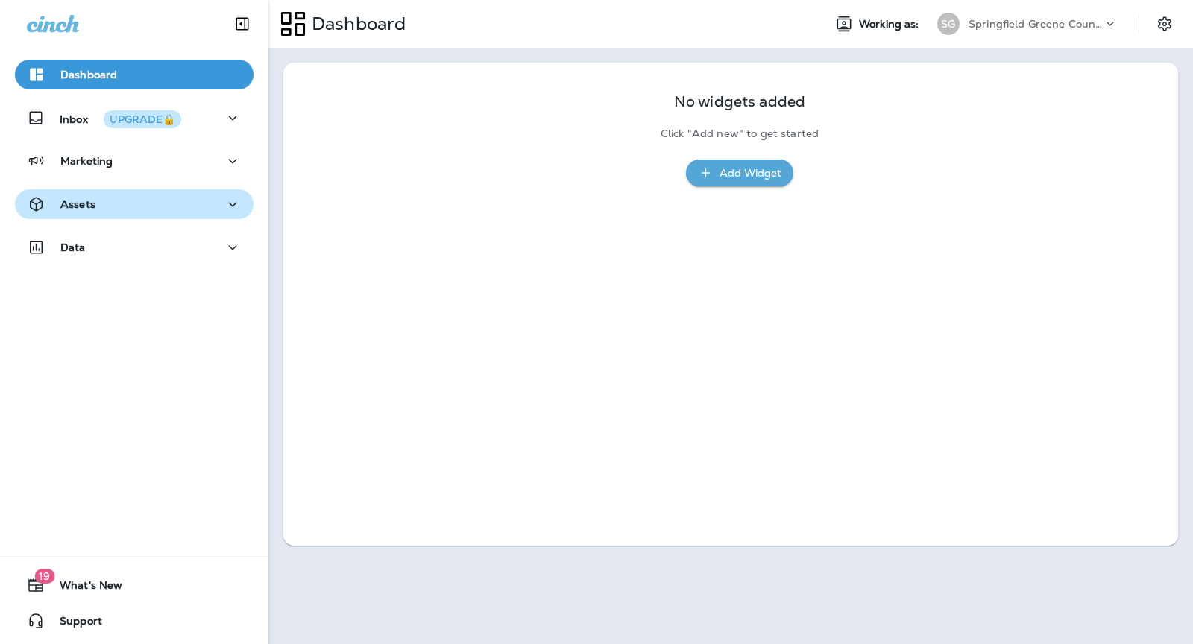
click at [147, 209] on div "Assets" at bounding box center [134, 204] width 215 height 19
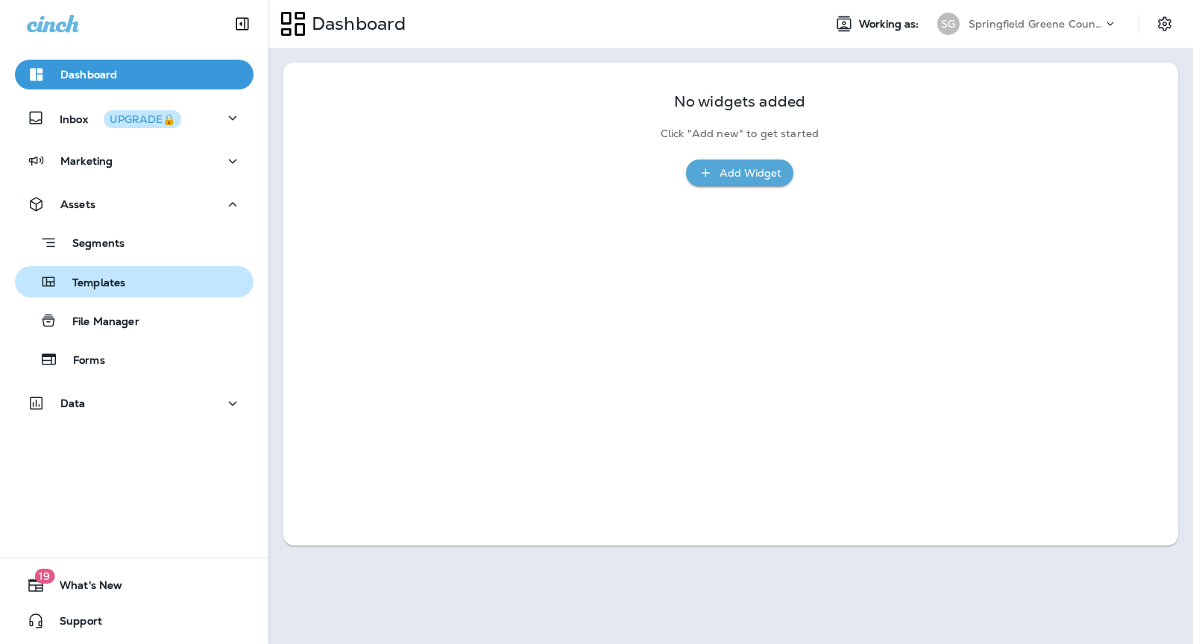
click at [154, 288] on div "Templates" at bounding box center [134, 282] width 227 height 22
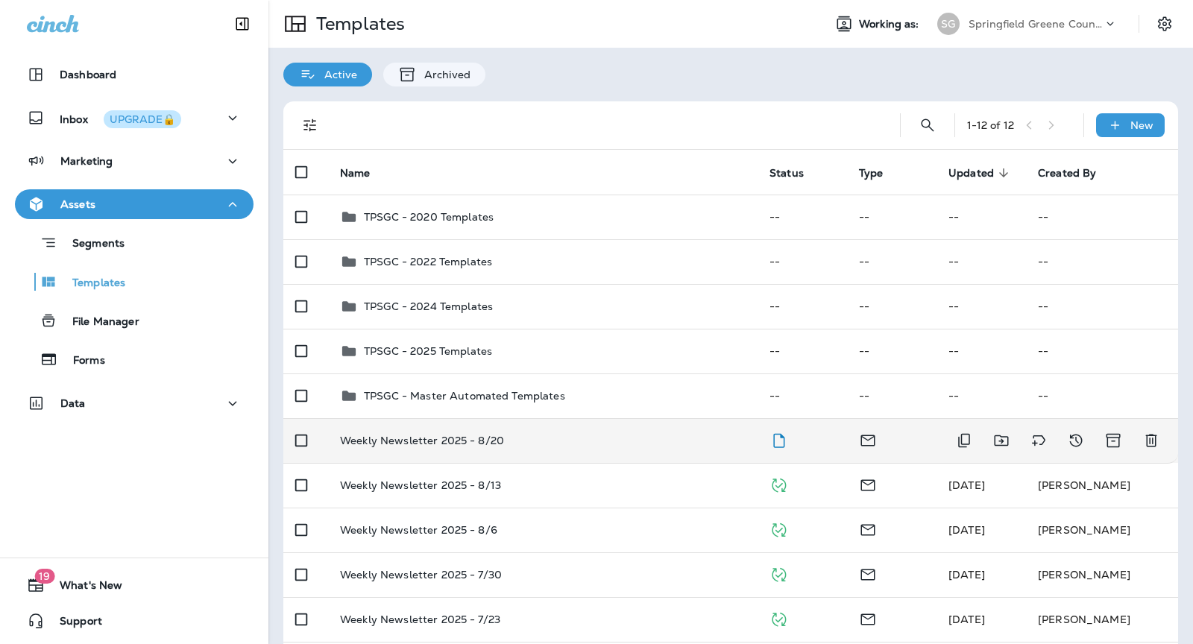
click at [664, 445] on div "Weekly Newsletter 2025 - 8/20" at bounding box center [543, 441] width 406 height 12
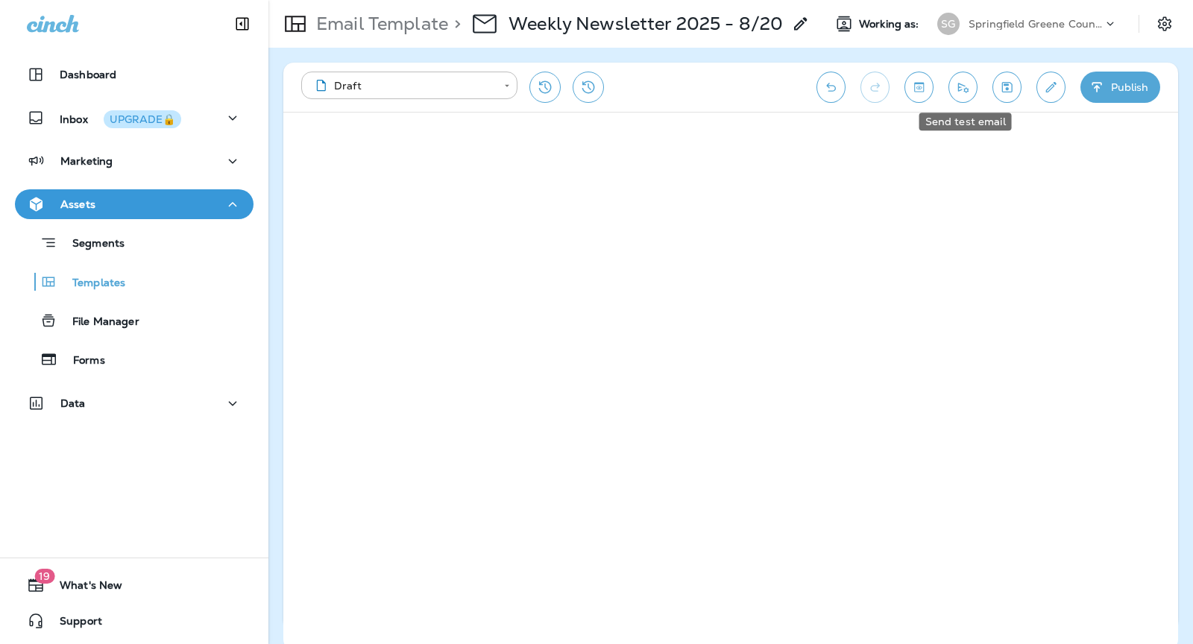
click at [965, 98] on button "Send test email" at bounding box center [962, 87] width 29 height 31
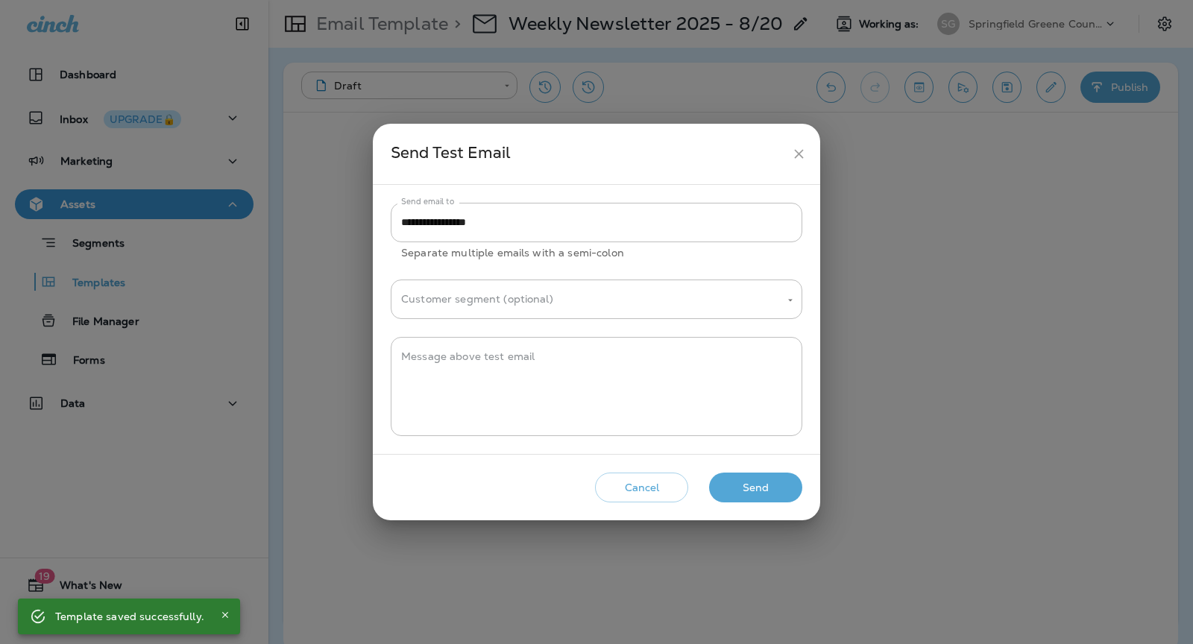
click at [778, 486] on button "Send" at bounding box center [755, 488] width 93 height 31
